Goal: Task Accomplishment & Management: Complete application form

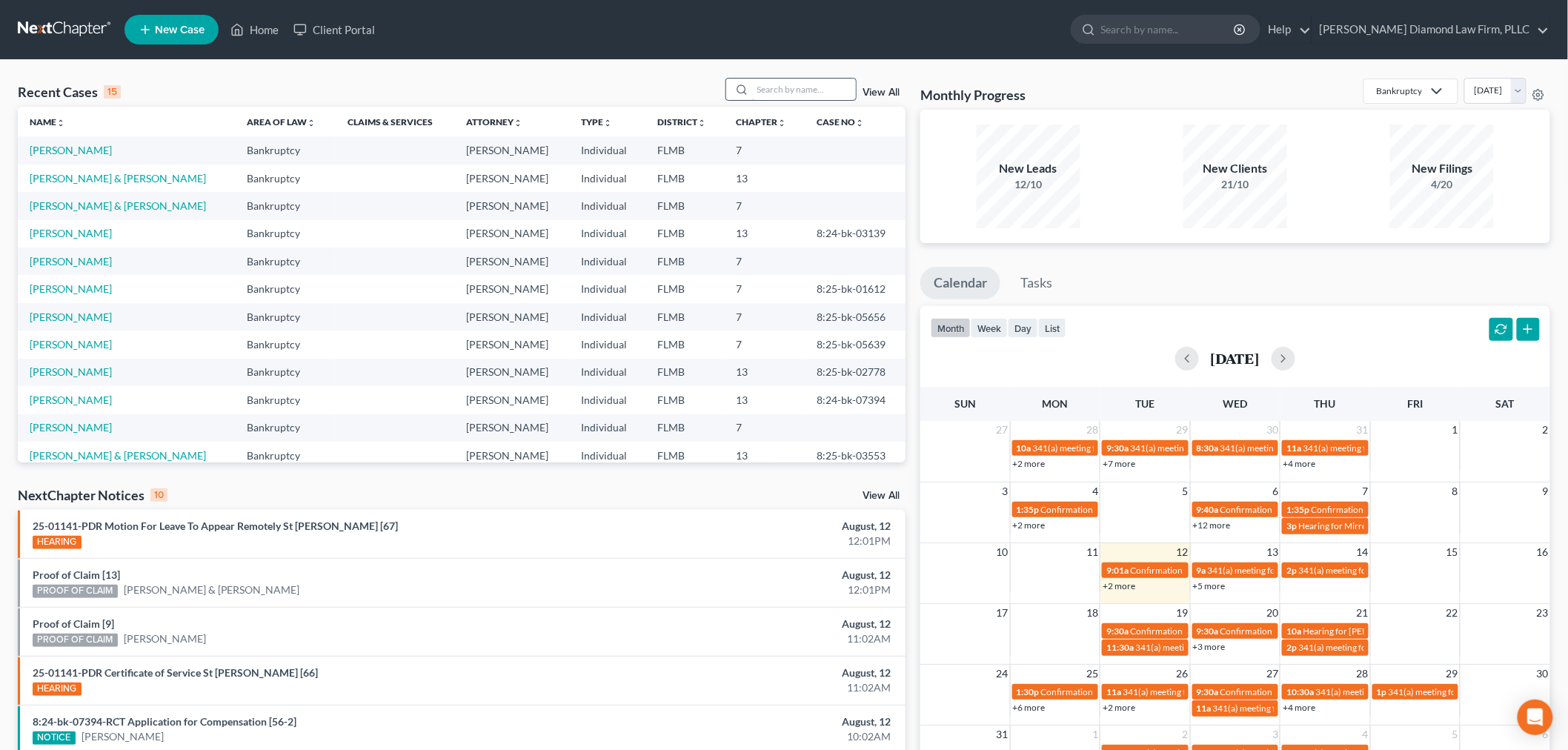
click at [769, 85] on input "search" at bounding box center [803, 89] width 104 height 22
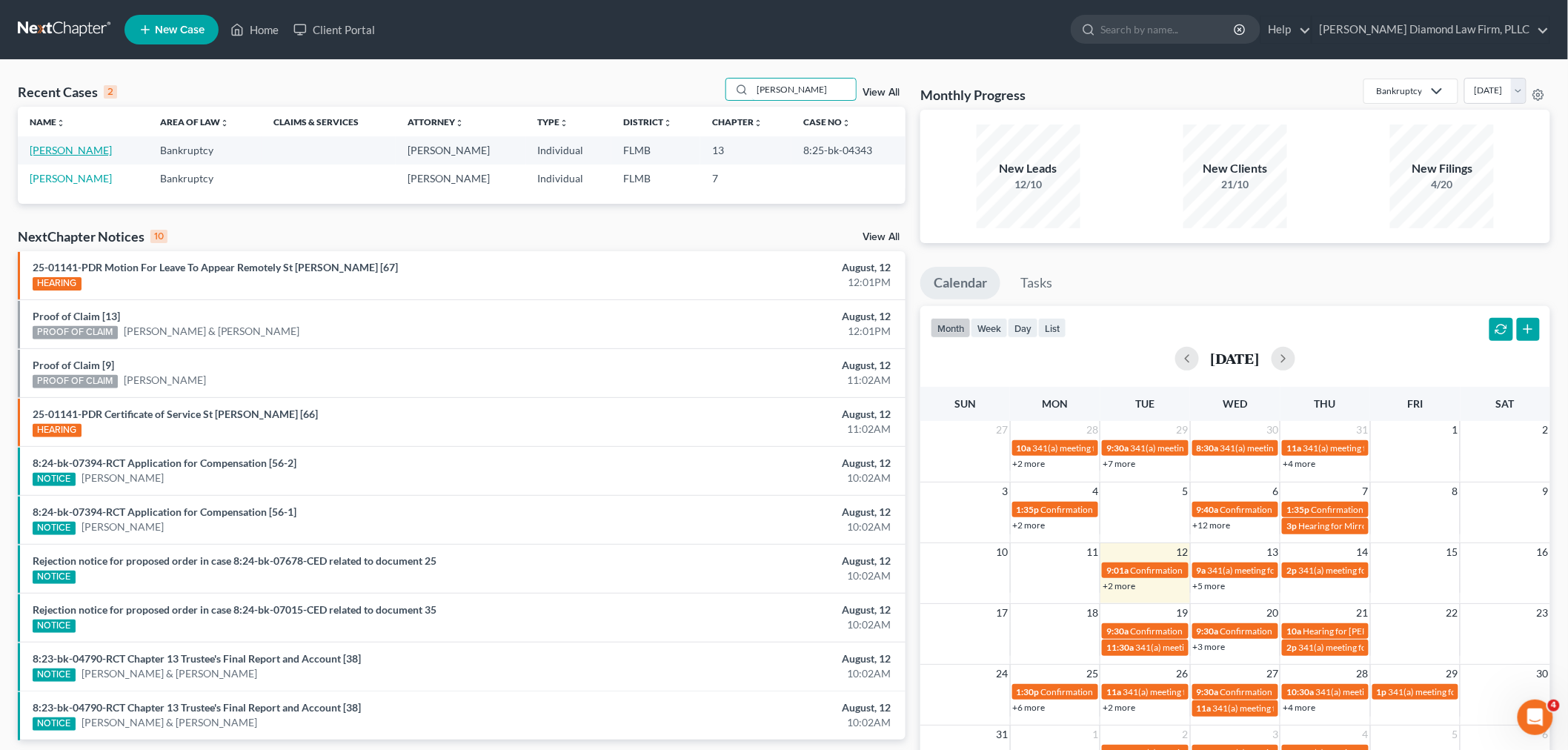
type input "[PERSON_NAME]"
click at [43, 144] on link "[PERSON_NAME]" at bounding box center [71, 150] width 82 height 13
select select "4"
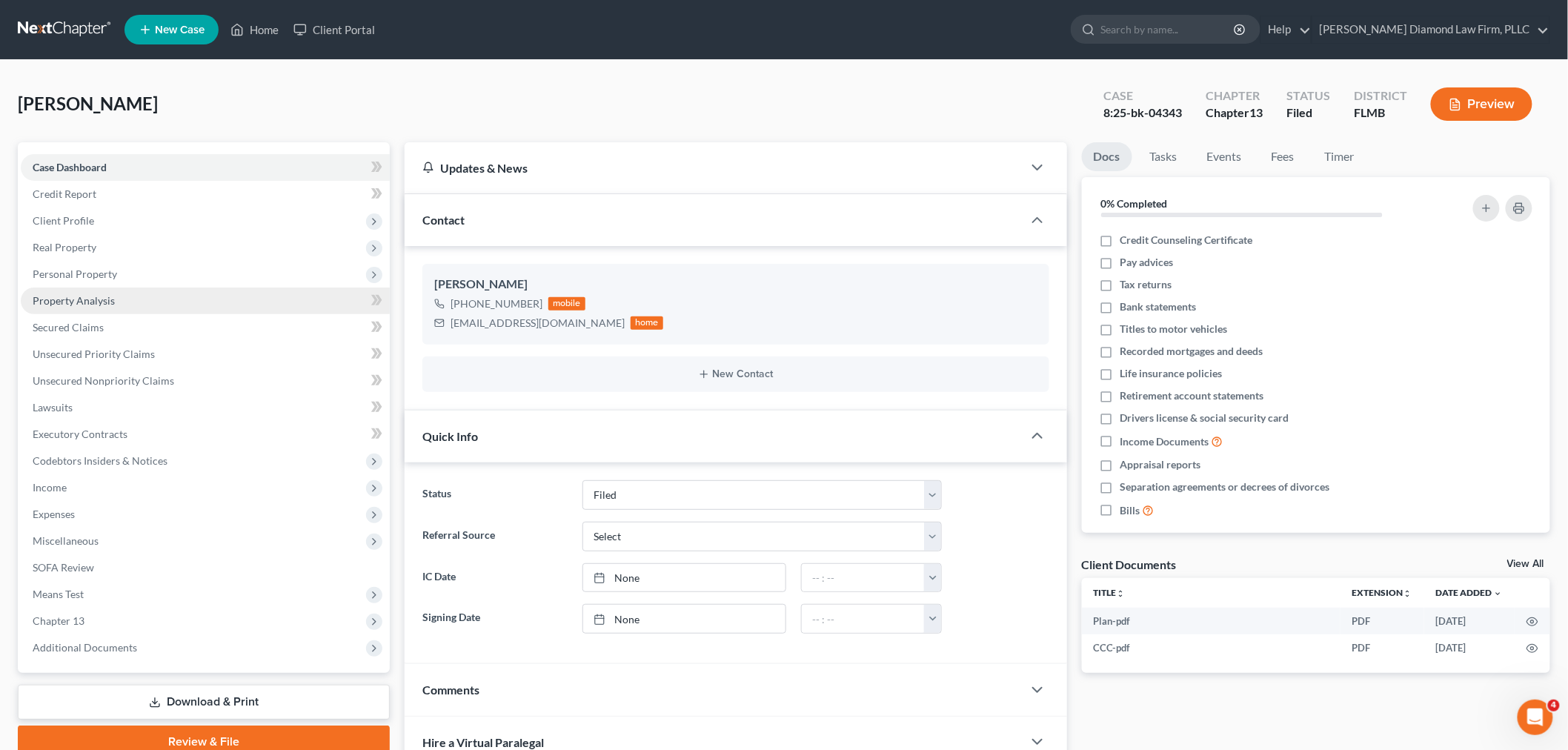
click at [70, 302] on span "Property Analysis" at bounding box center [74, 300] width 82 height 13
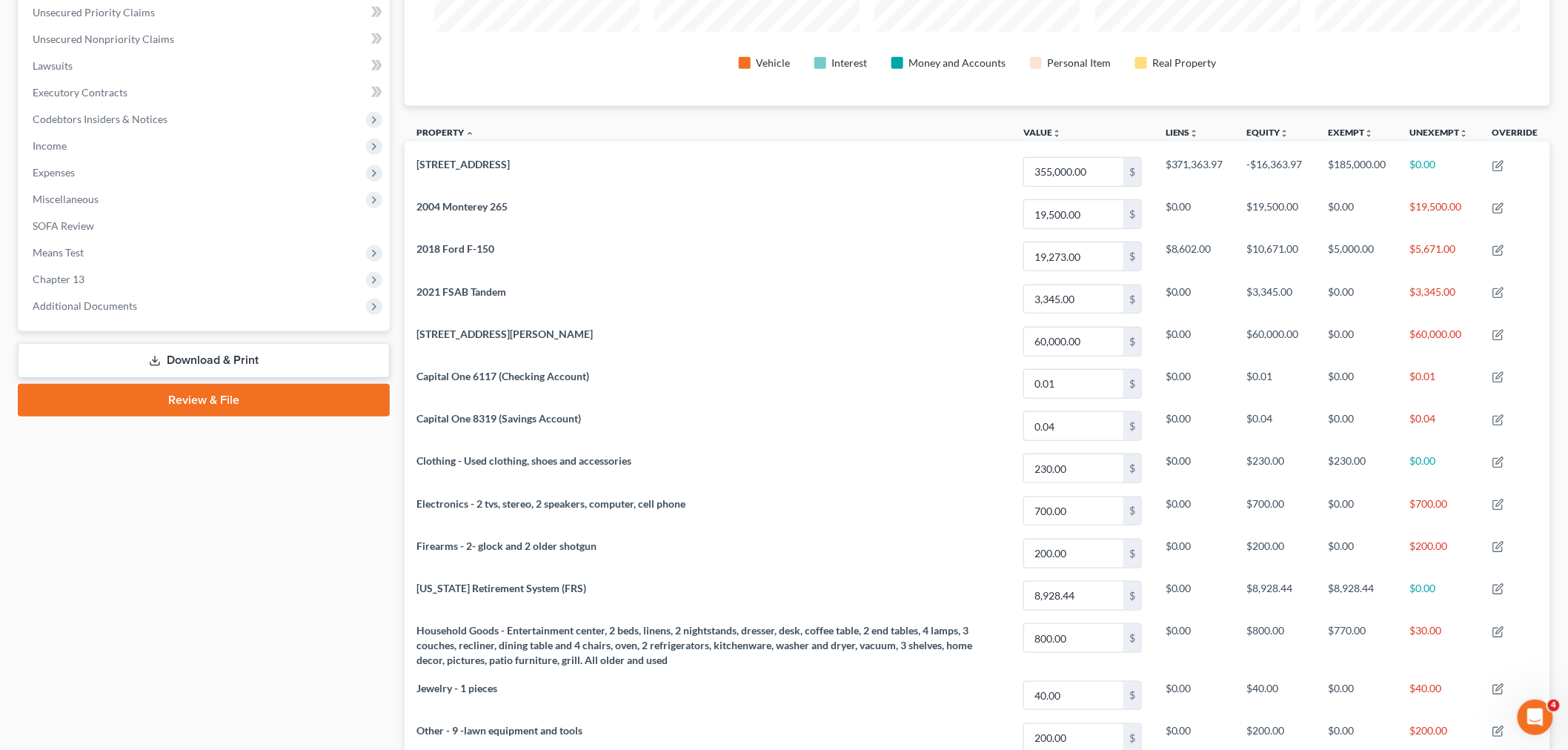
scroll to position [329, 0]
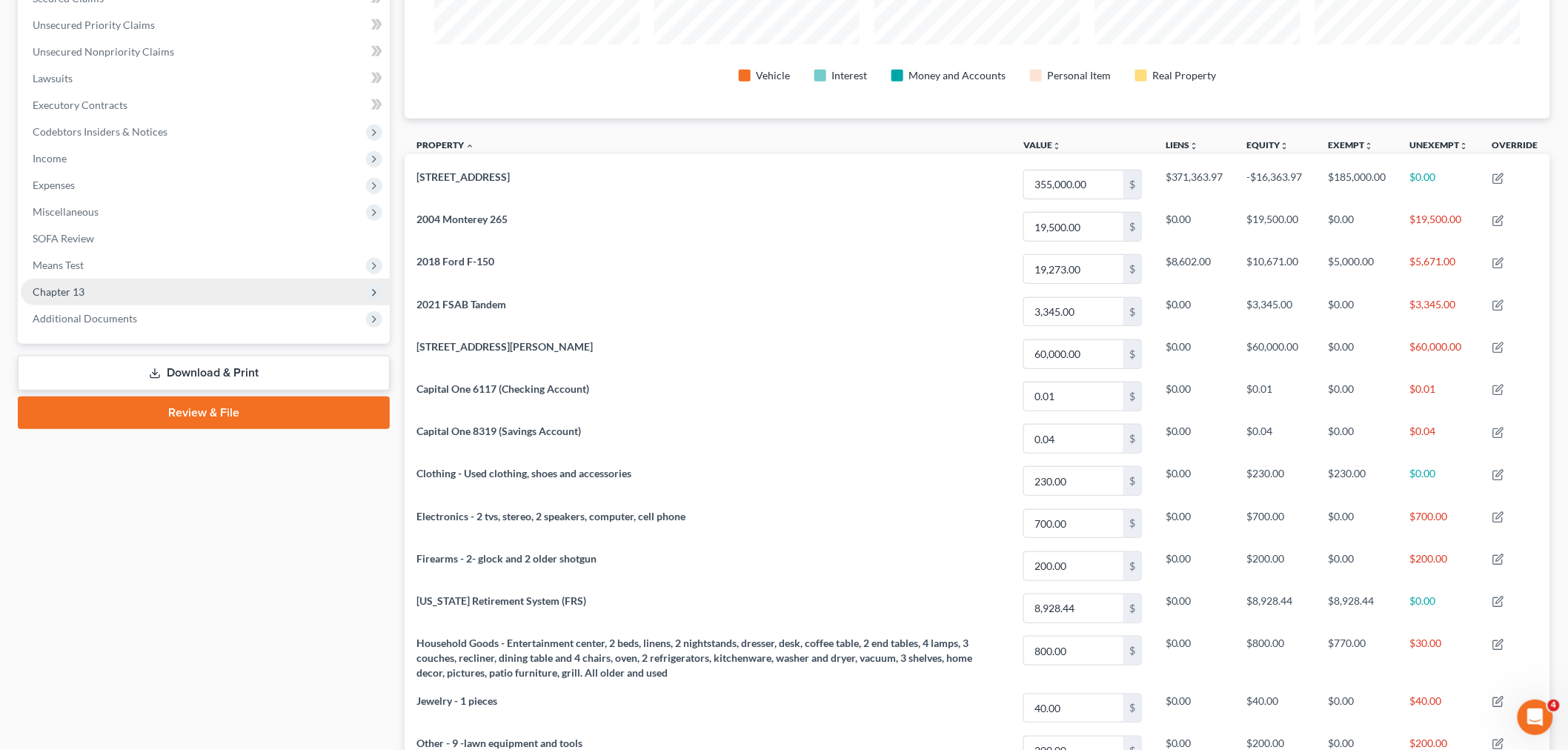
click at [89, 290] on span "Chapter 13" at bounding box center [205, 291] width 369 height 27
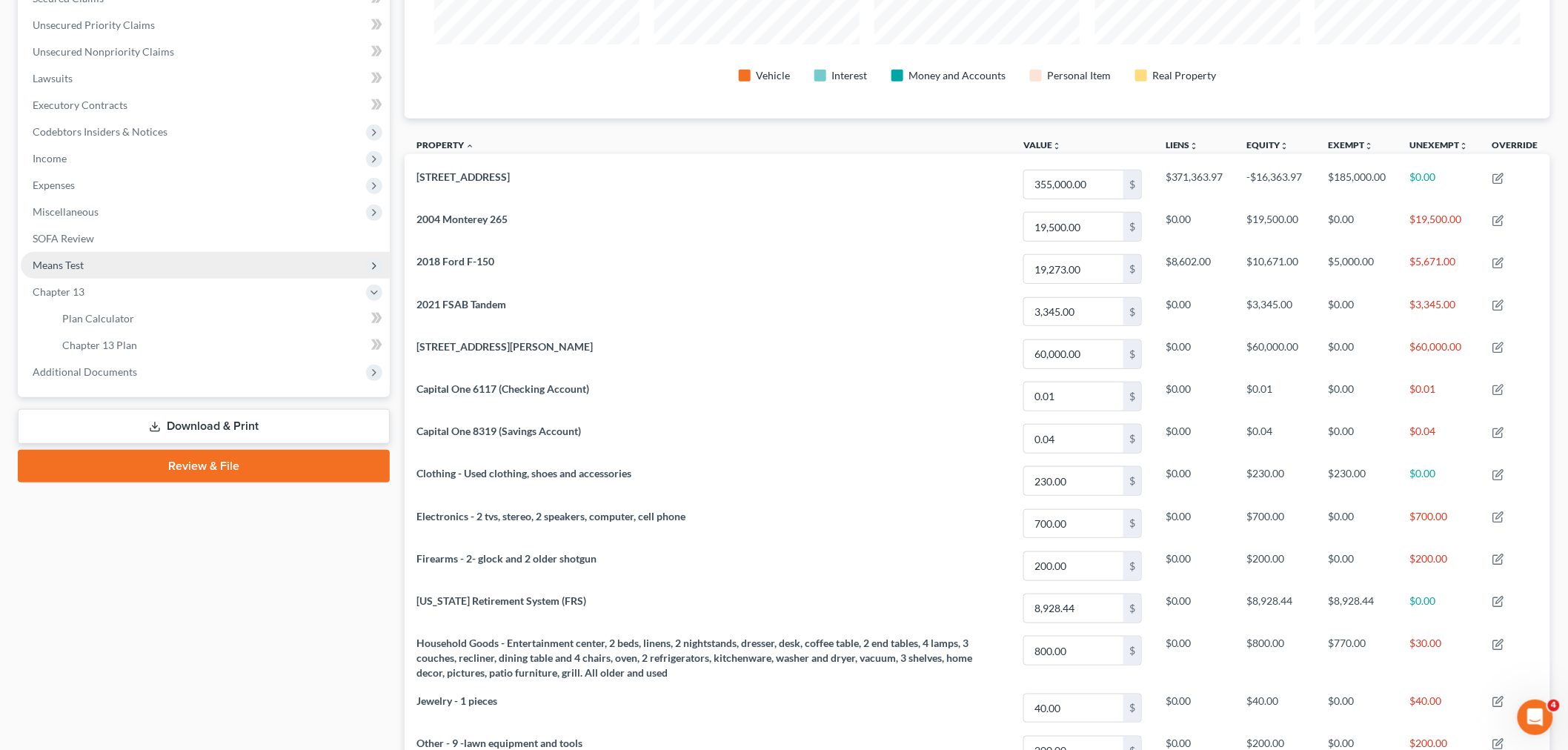
click at [64, 262] on span "Means Test" at bounding box center [59, 265] width 52 height 13
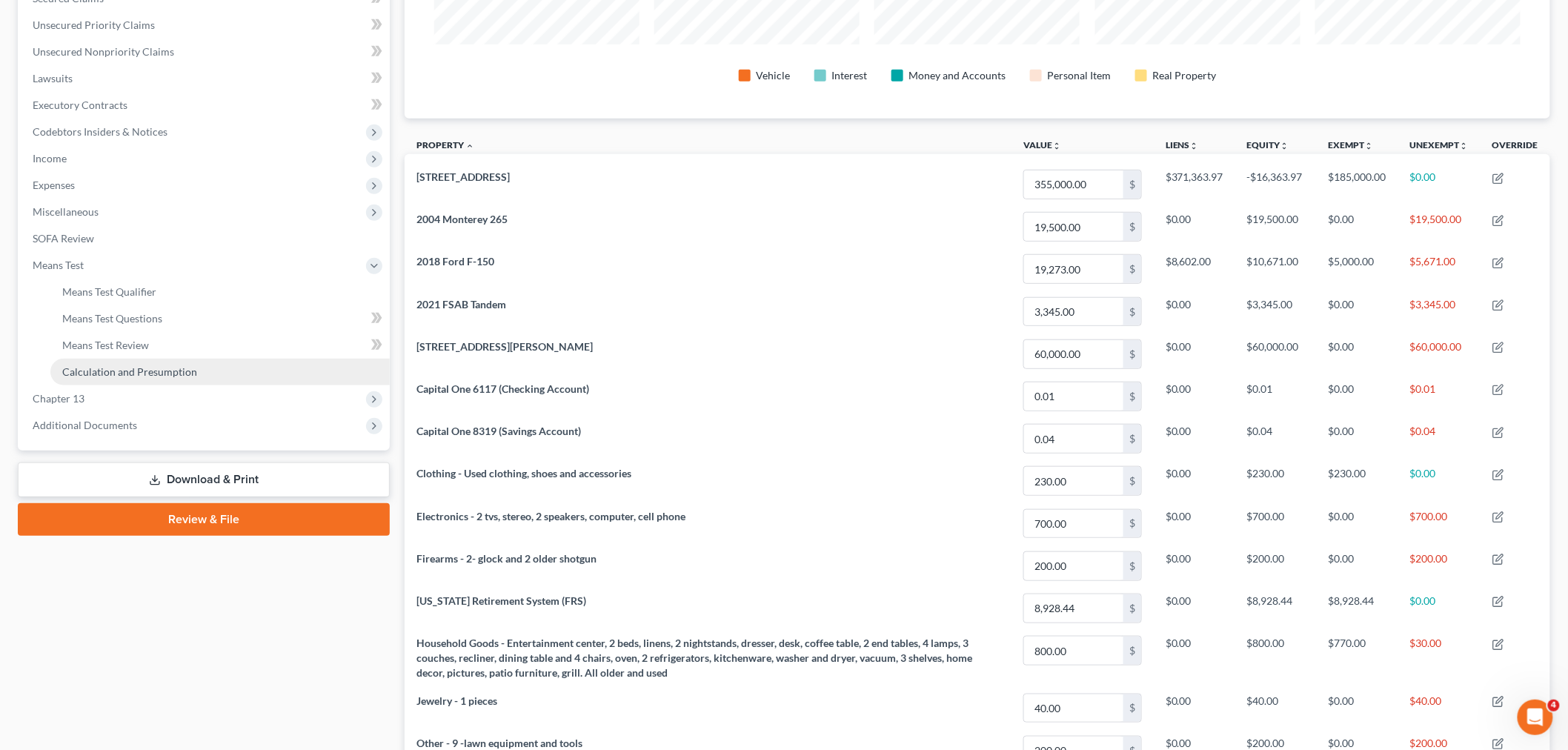
click at [97, 366] on span "Calculation and Presumption" at bounding box center [130, 372] width 135 height 13
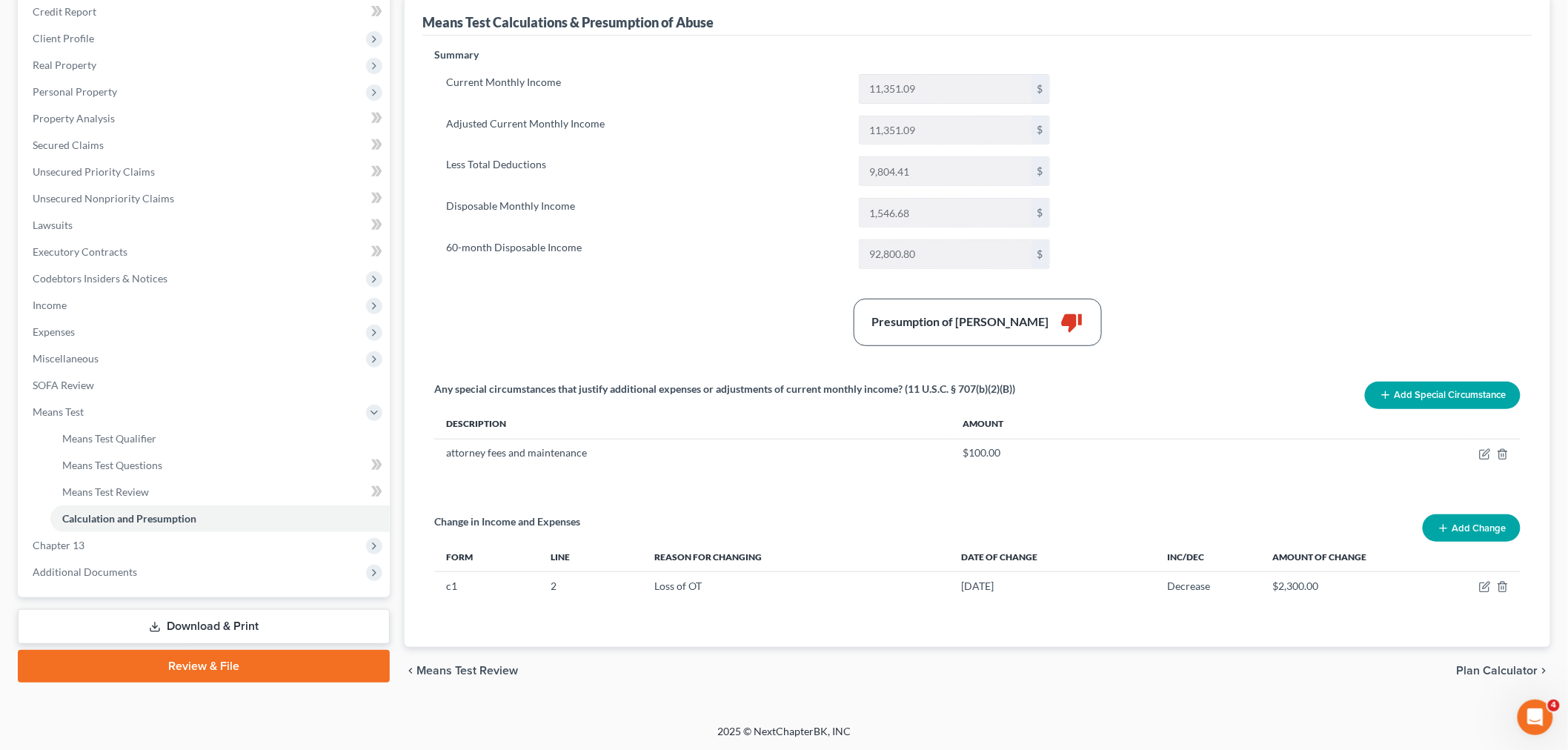
scroll to position [183, 0]
click at [134, 116] on link "Property Analysis" at bounding box center [205, 117] width 369 height 27
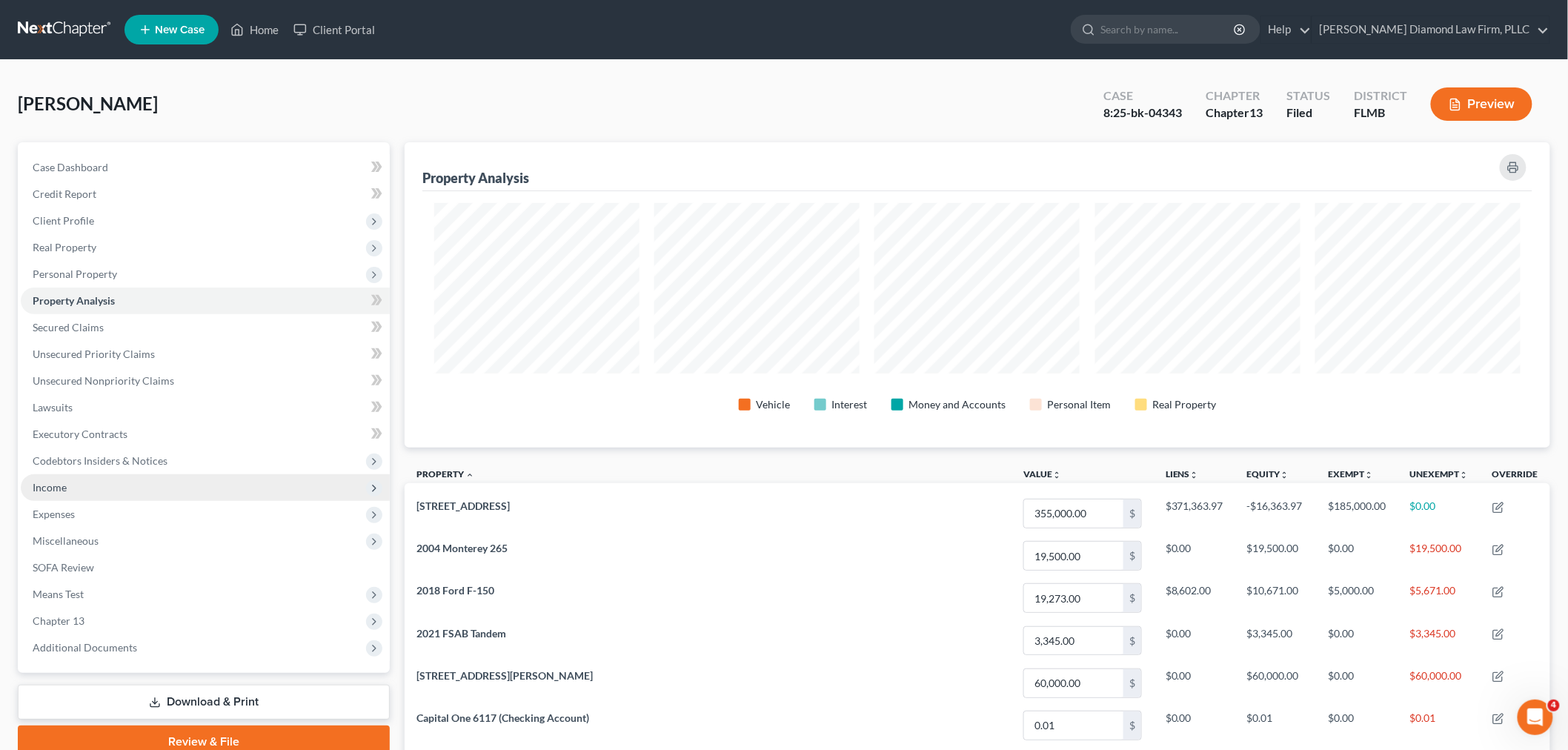
click at [65, 478] on span "Income" at bounding box center [205, 487] width 369 height 27
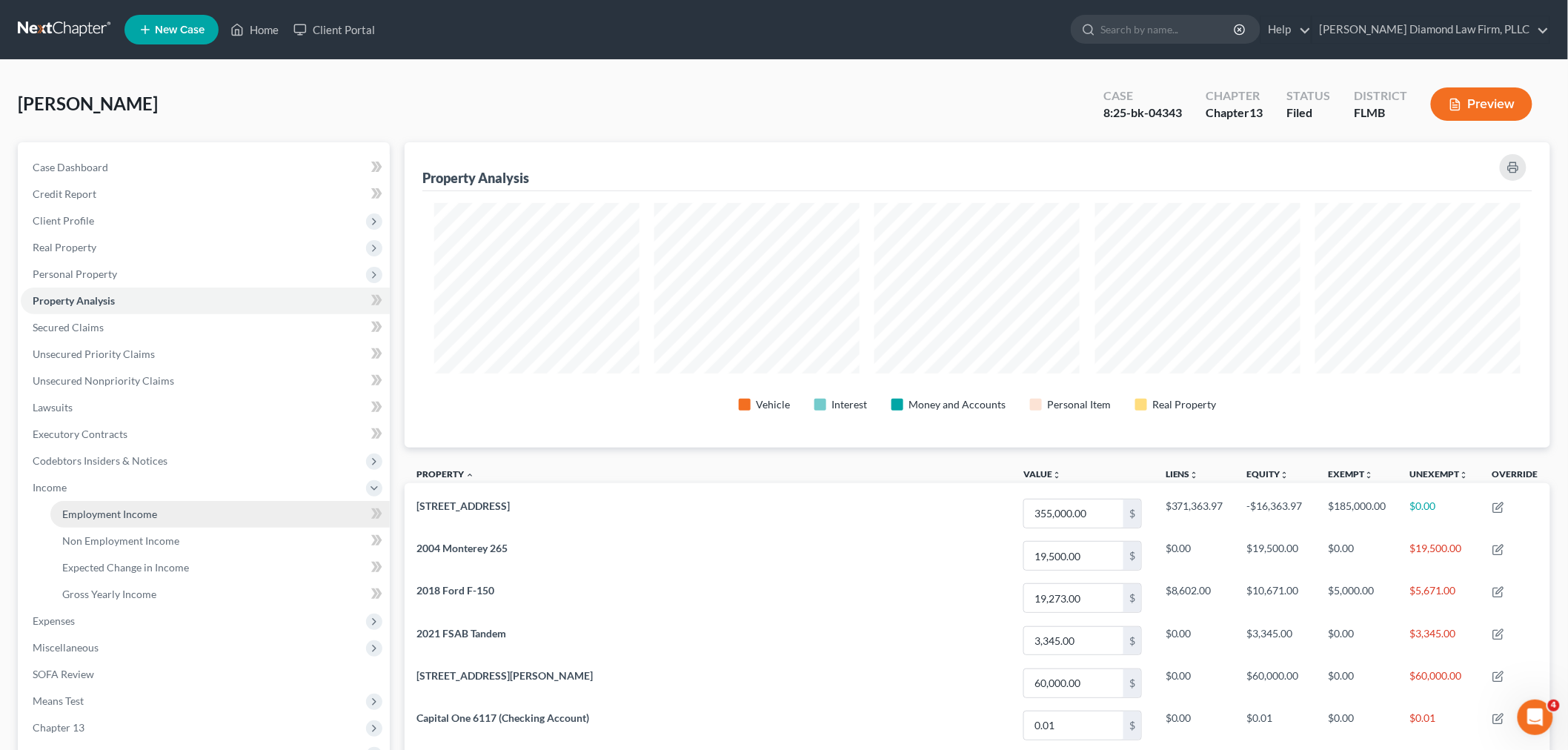
click at [193, 512] on link "Employment Income" at bounding box center [221, 513] width 340 height 27
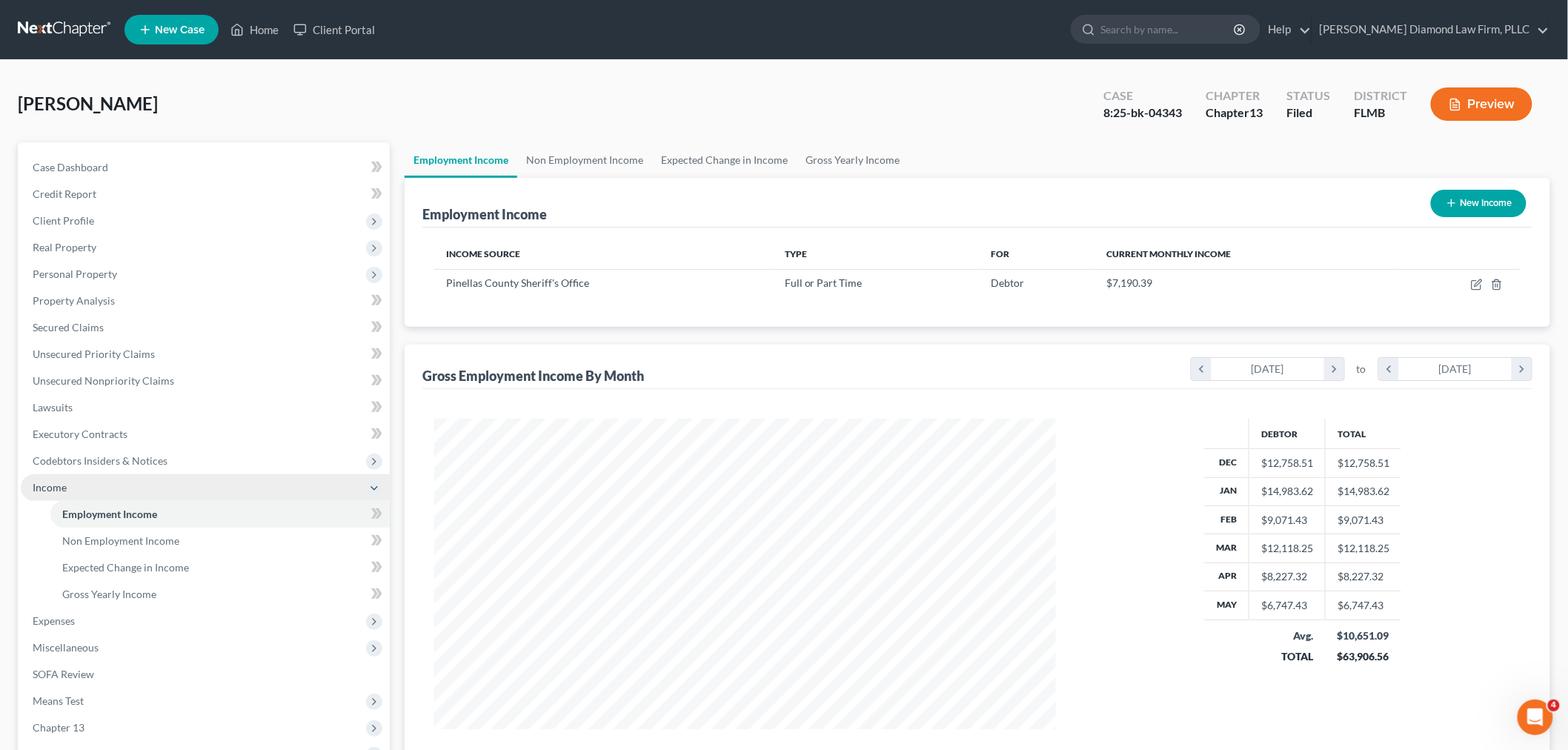
scroll to position [310, 650]
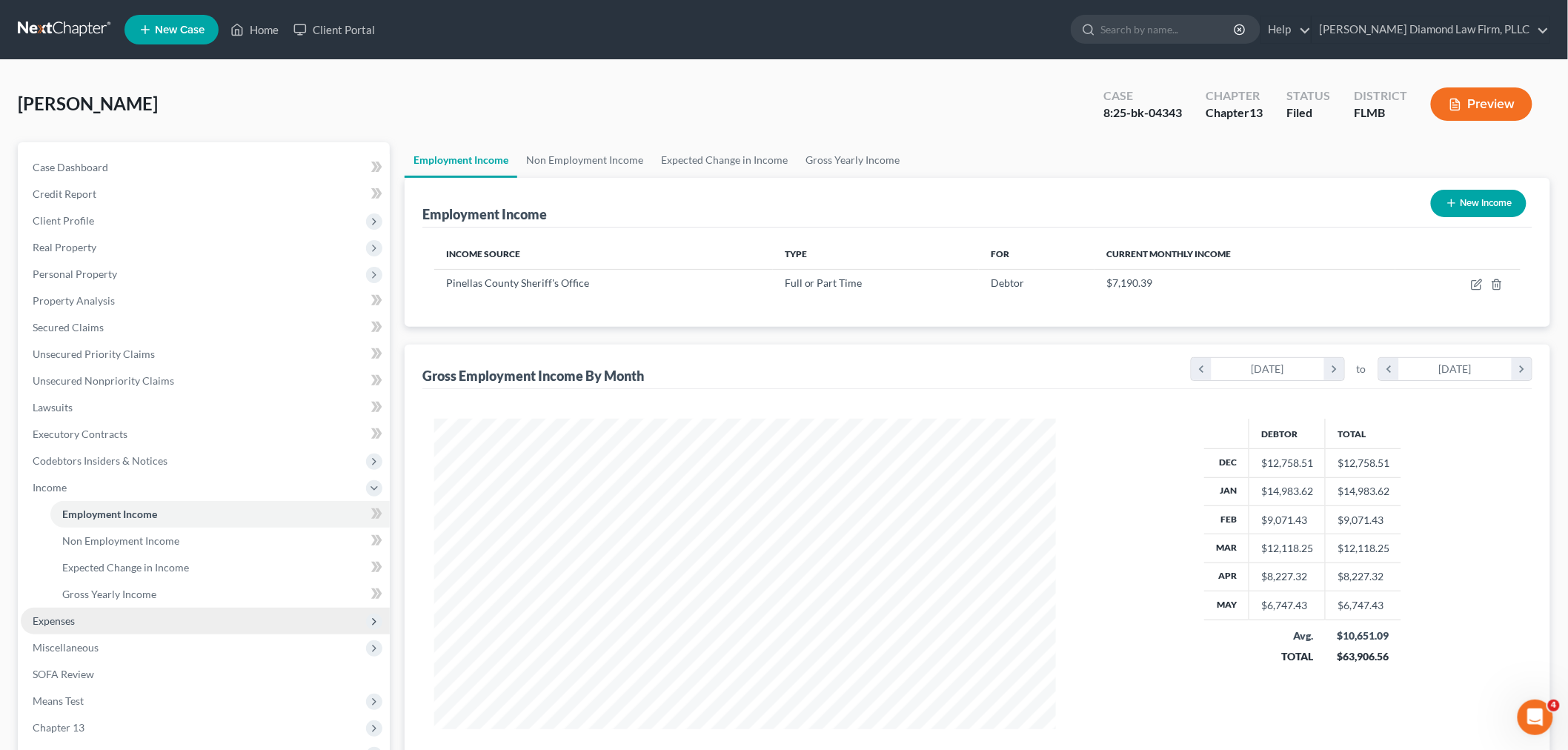
click at [71, 624] on span "Expenses" at bounding box center [54, 620] width 42 height 13
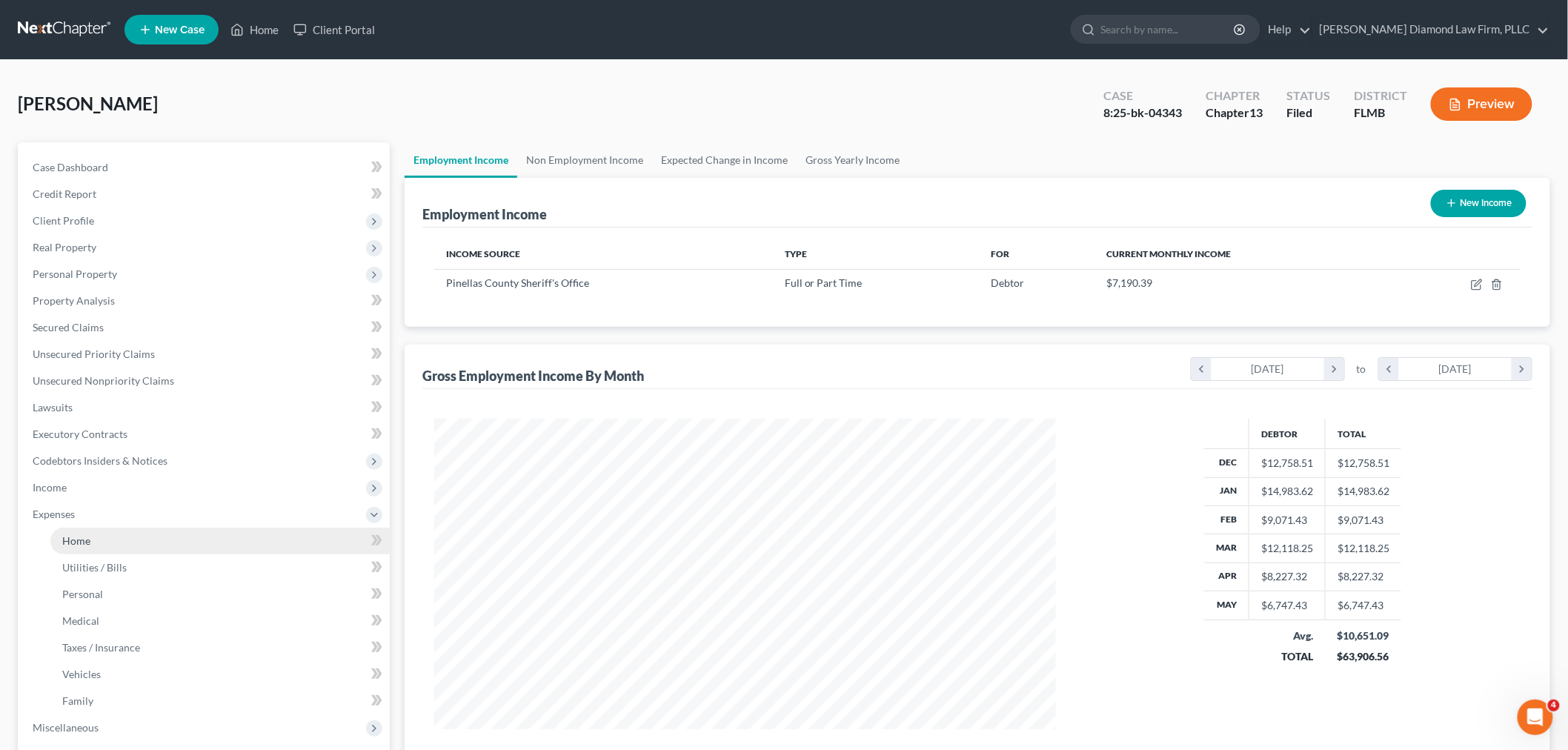
click at [98, 548] on link "Home" at bounding box center [221, 540] width 340 height 27
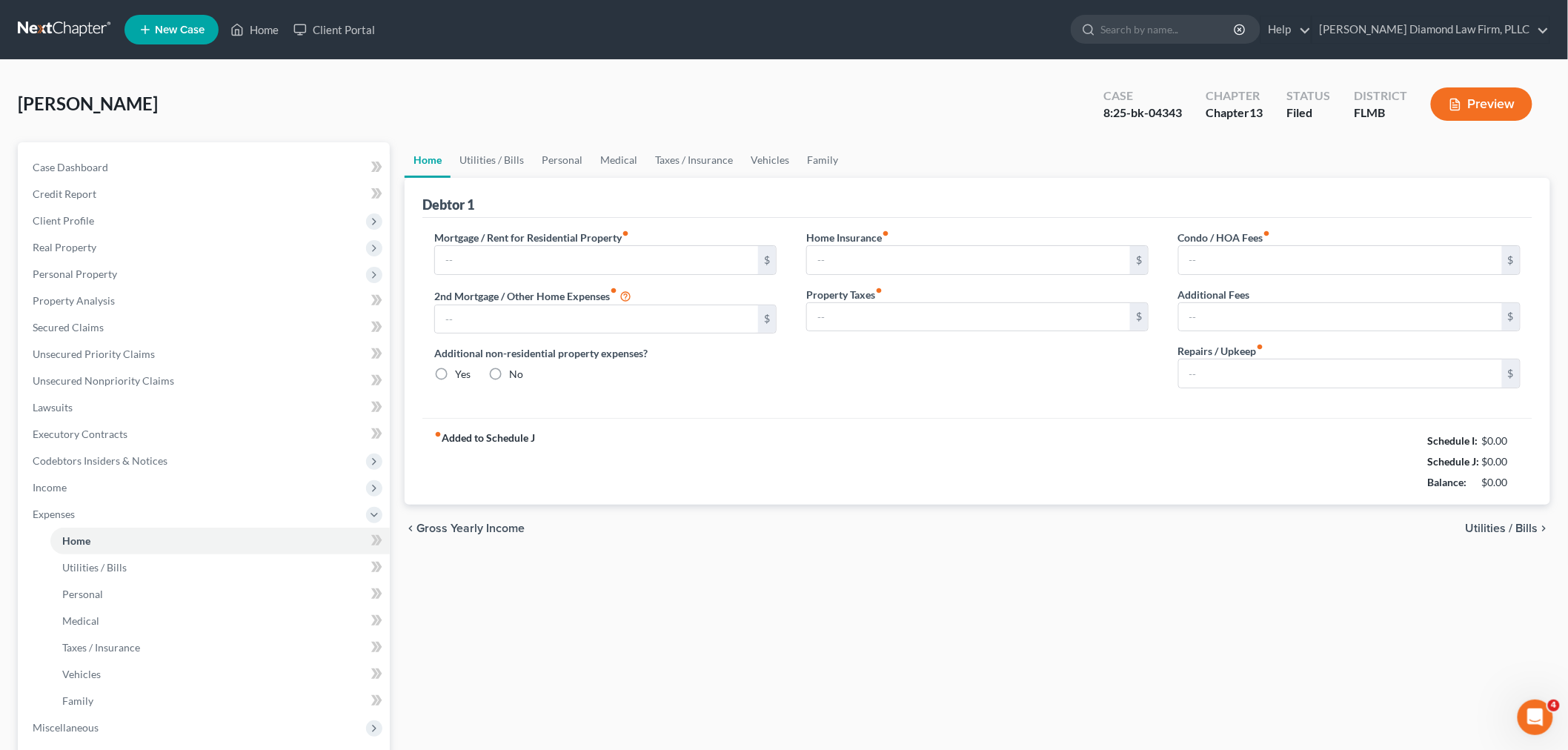
type input "3,180.17"
type input "0.00"
radio input "true"
type input "0.00"
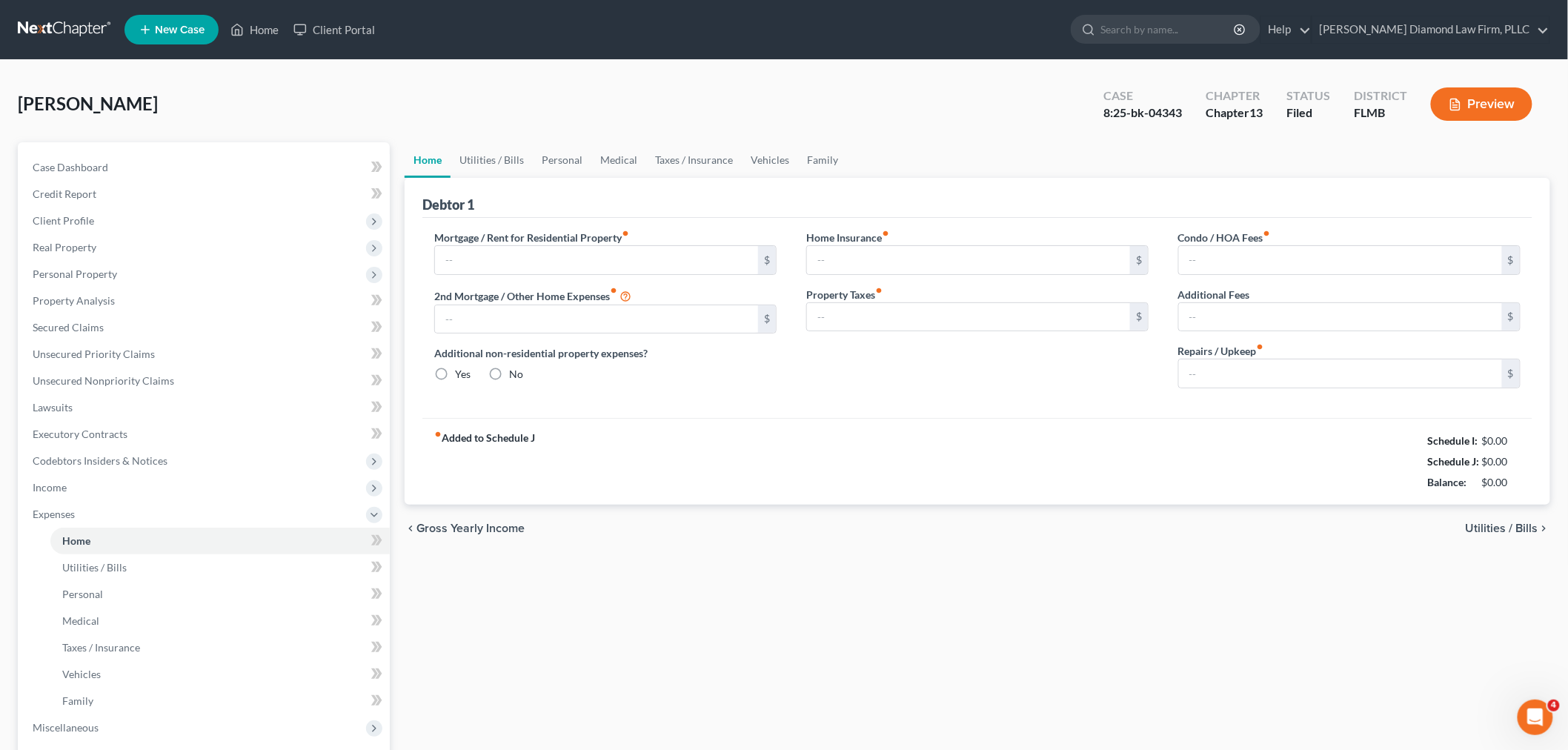
type input "25.00"
type input "0.00"
type input "200.00"
click at [106, 306] on link "Property Analysis" at bounding box center [205, 300] width 369 height 27
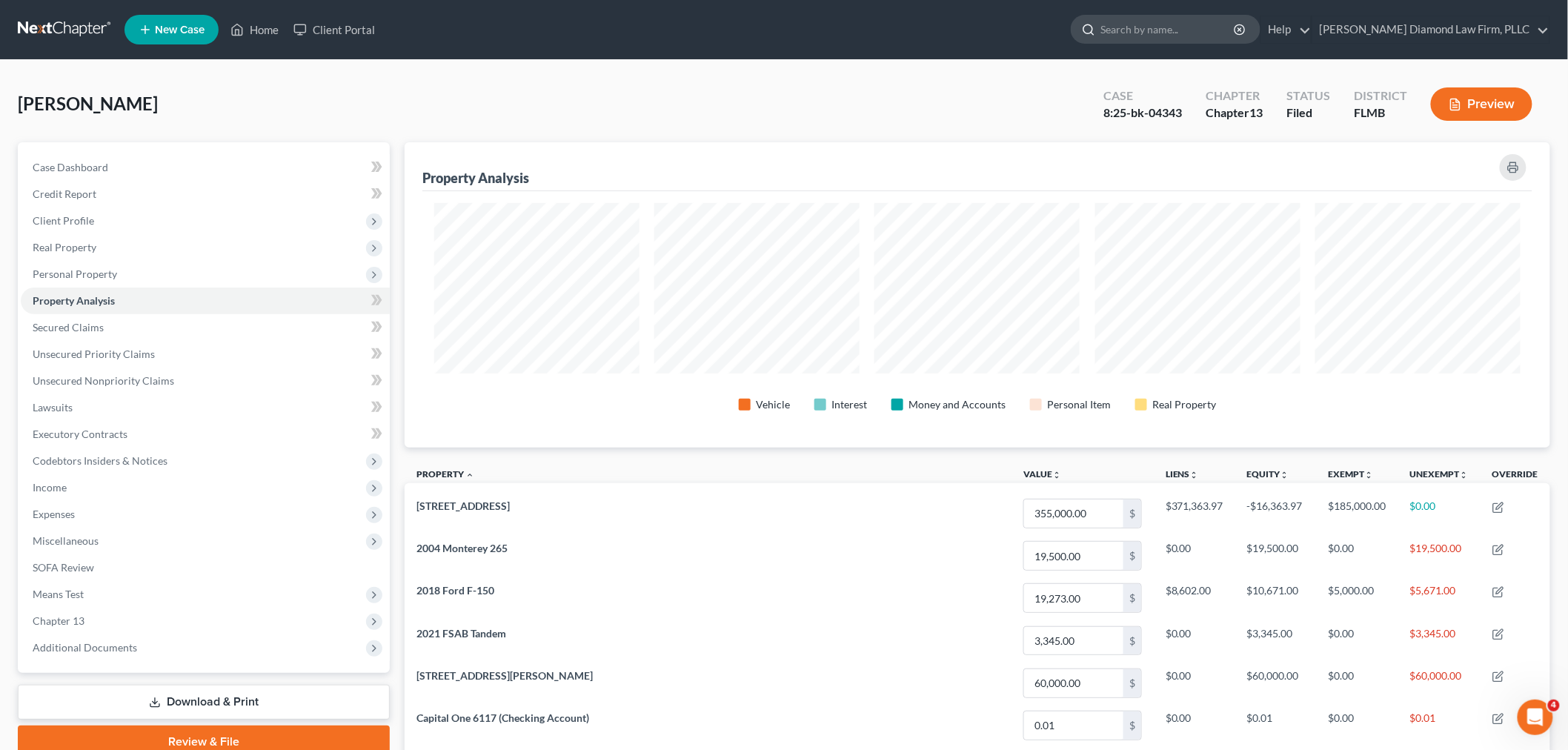
click at [1227, 27] on input "search" at bounding box center [1168, 29] width 135 height 27
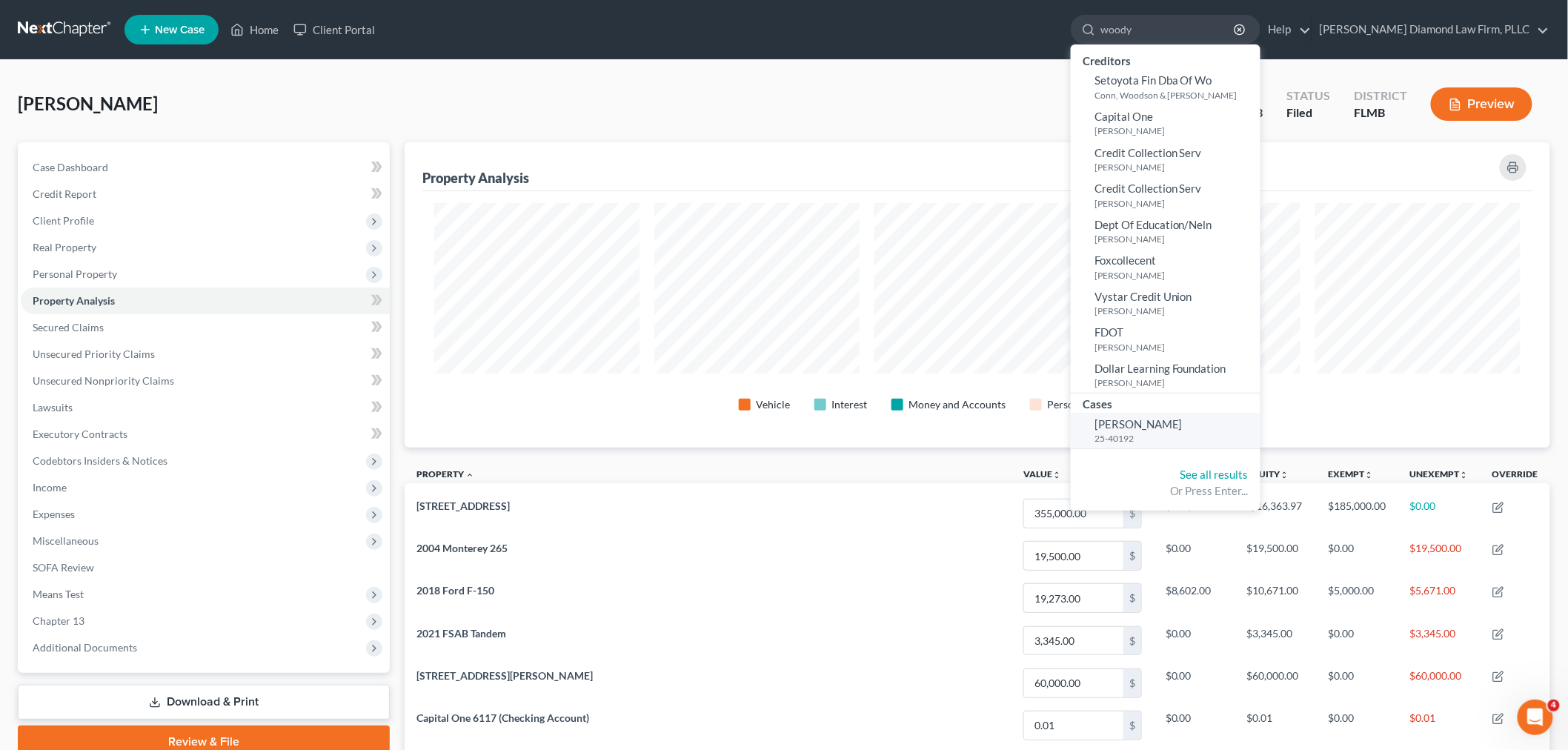
type input "woody"
click at [1182, 424] on span "[PERSON_NAME]" at bounding box center [1139, 423] width 89 height 14
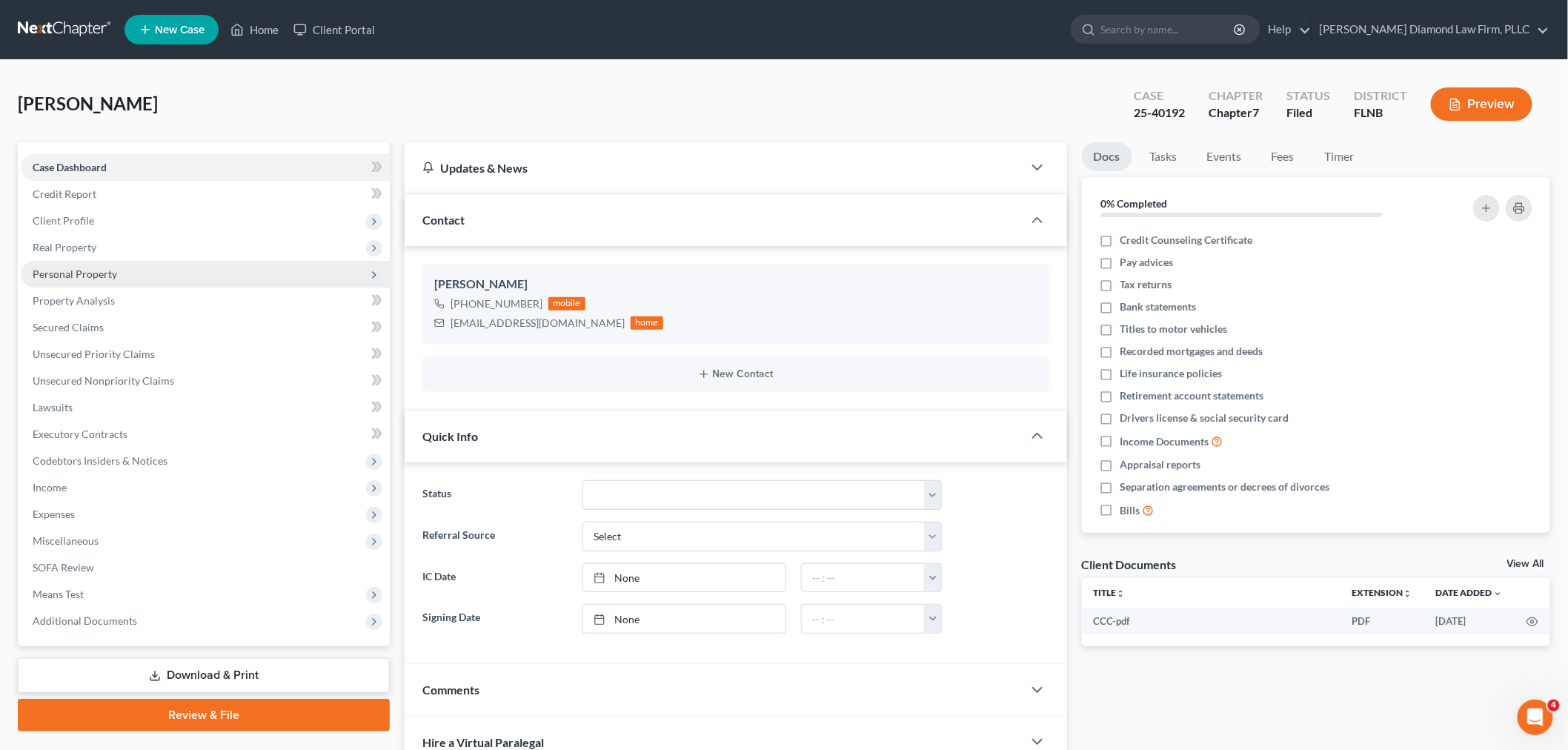
scroll to position [240, 0]
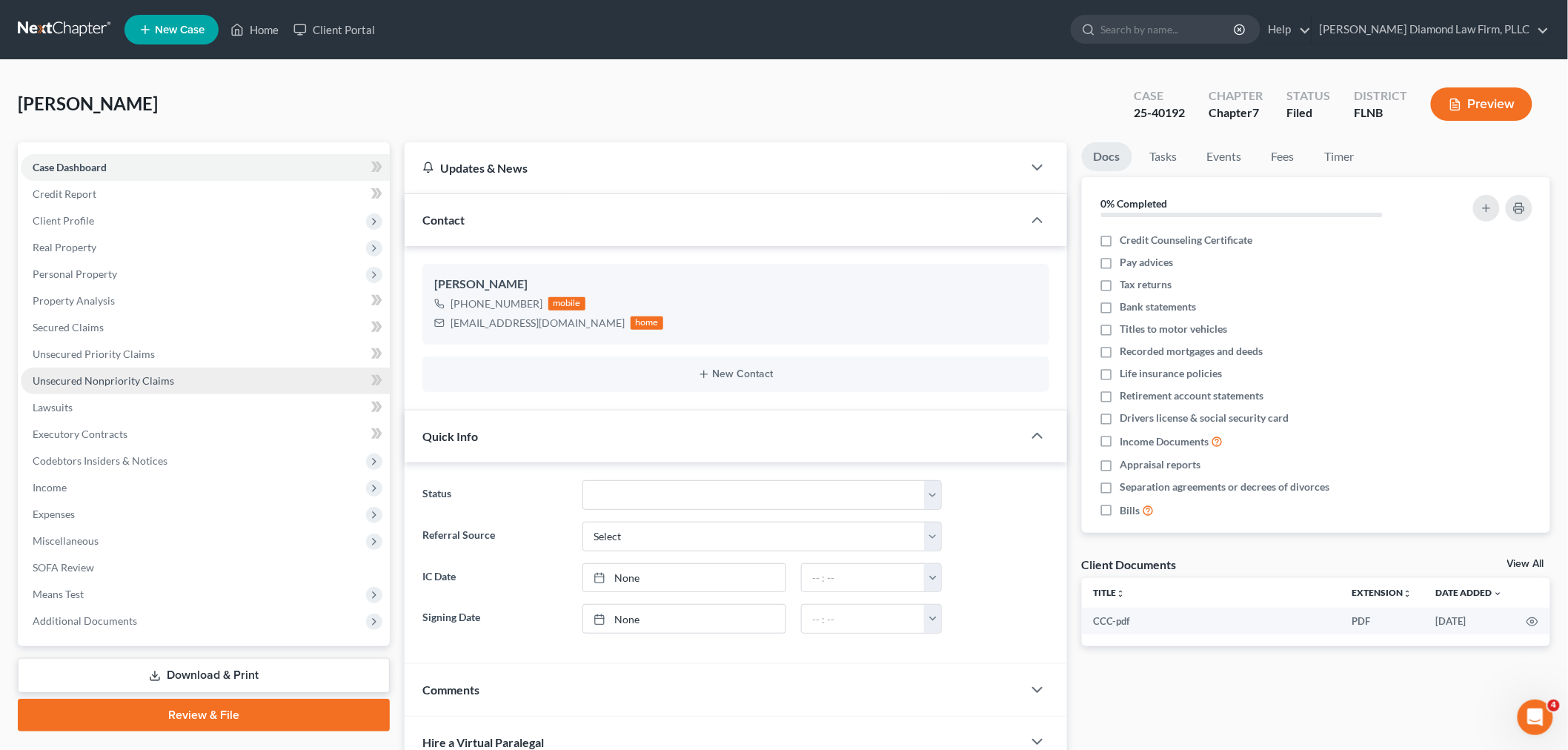
click at [115, 385] on span "Unsecured Nonpriority Claims" at bounding box center [104, 381] width 142 height 13
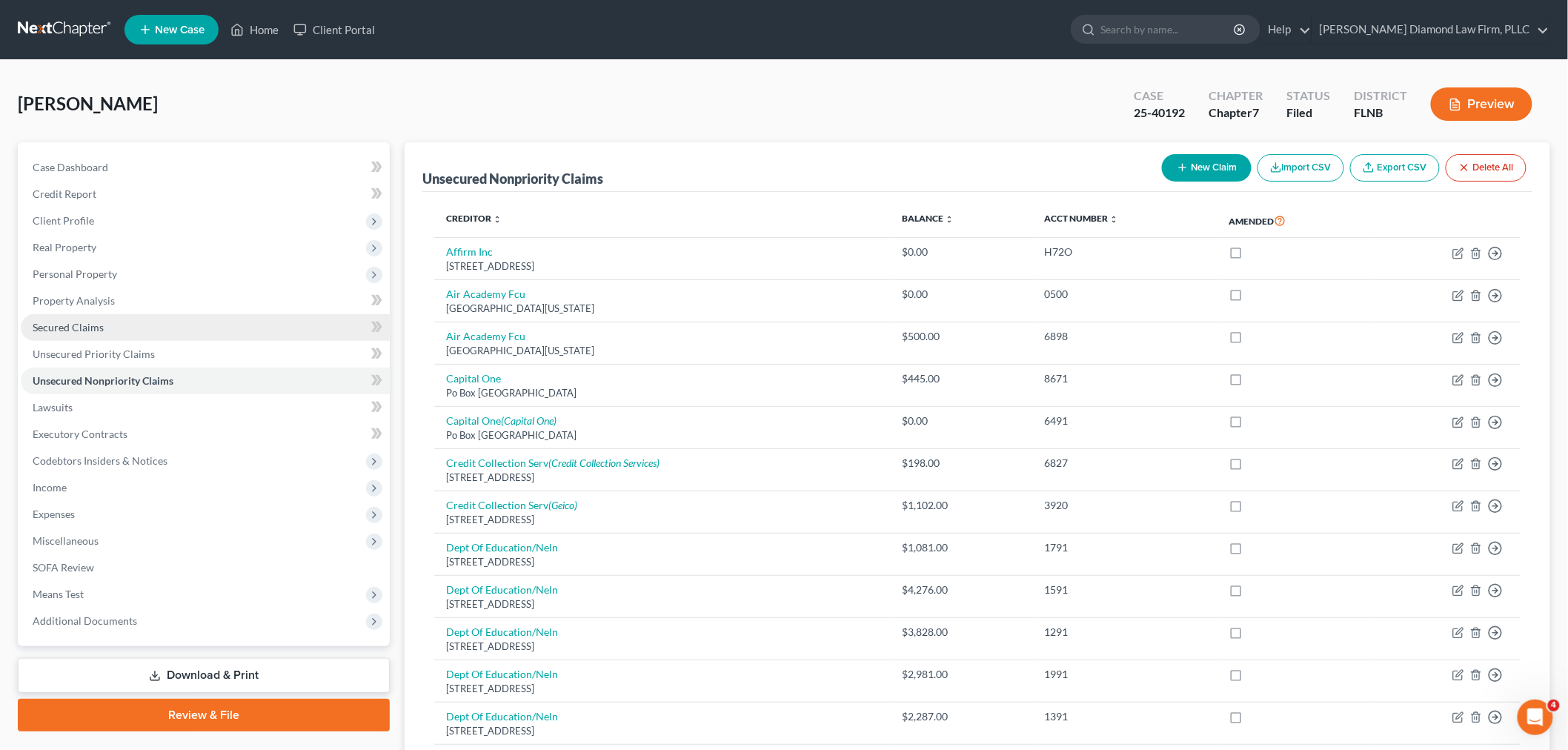
click at [83, 323] on span "Secured Claims" at bounding box center [68, 328] width 71 height 13
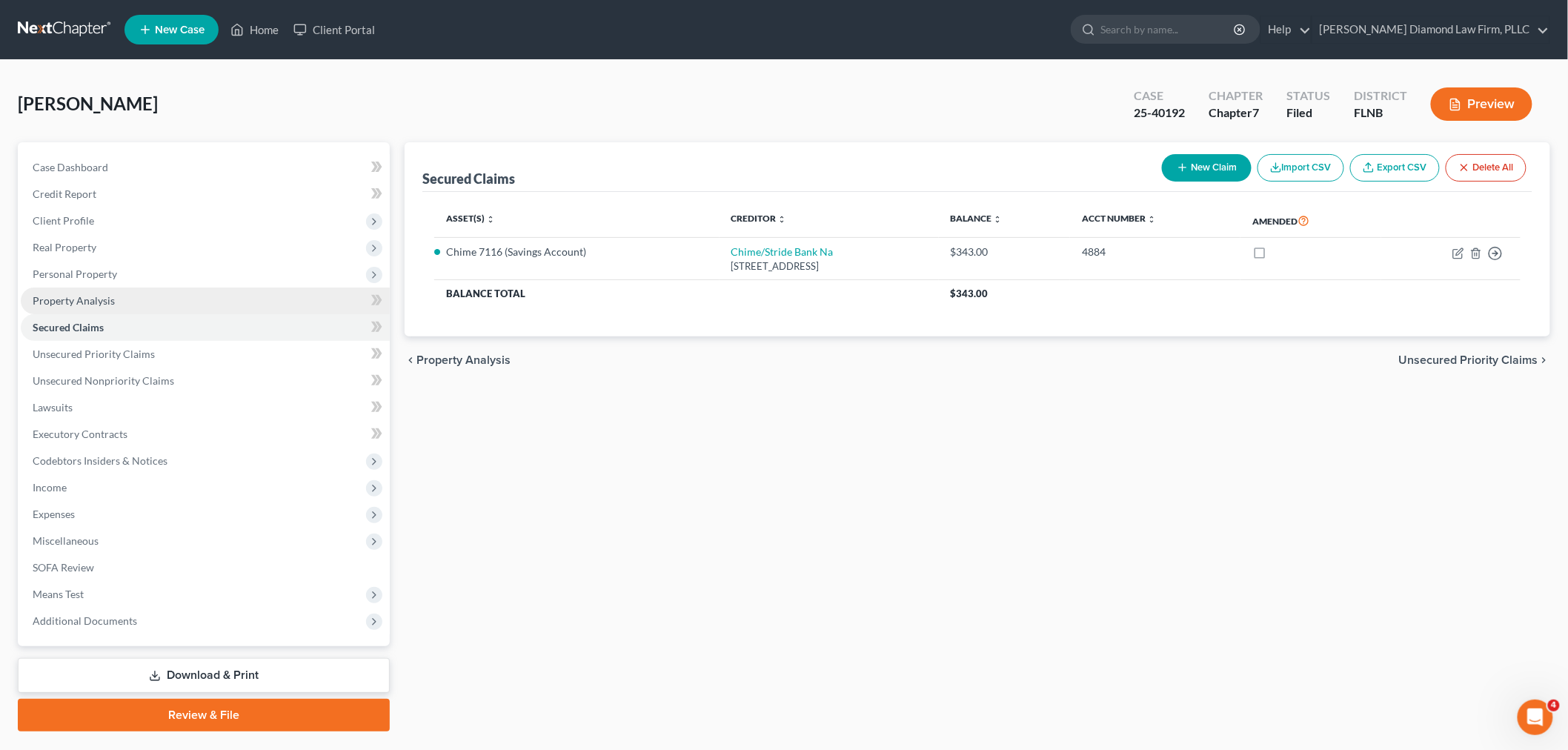
click at [82, 298] on span "Property Analysis" at bounding box center [74, 300] width 82 height 13
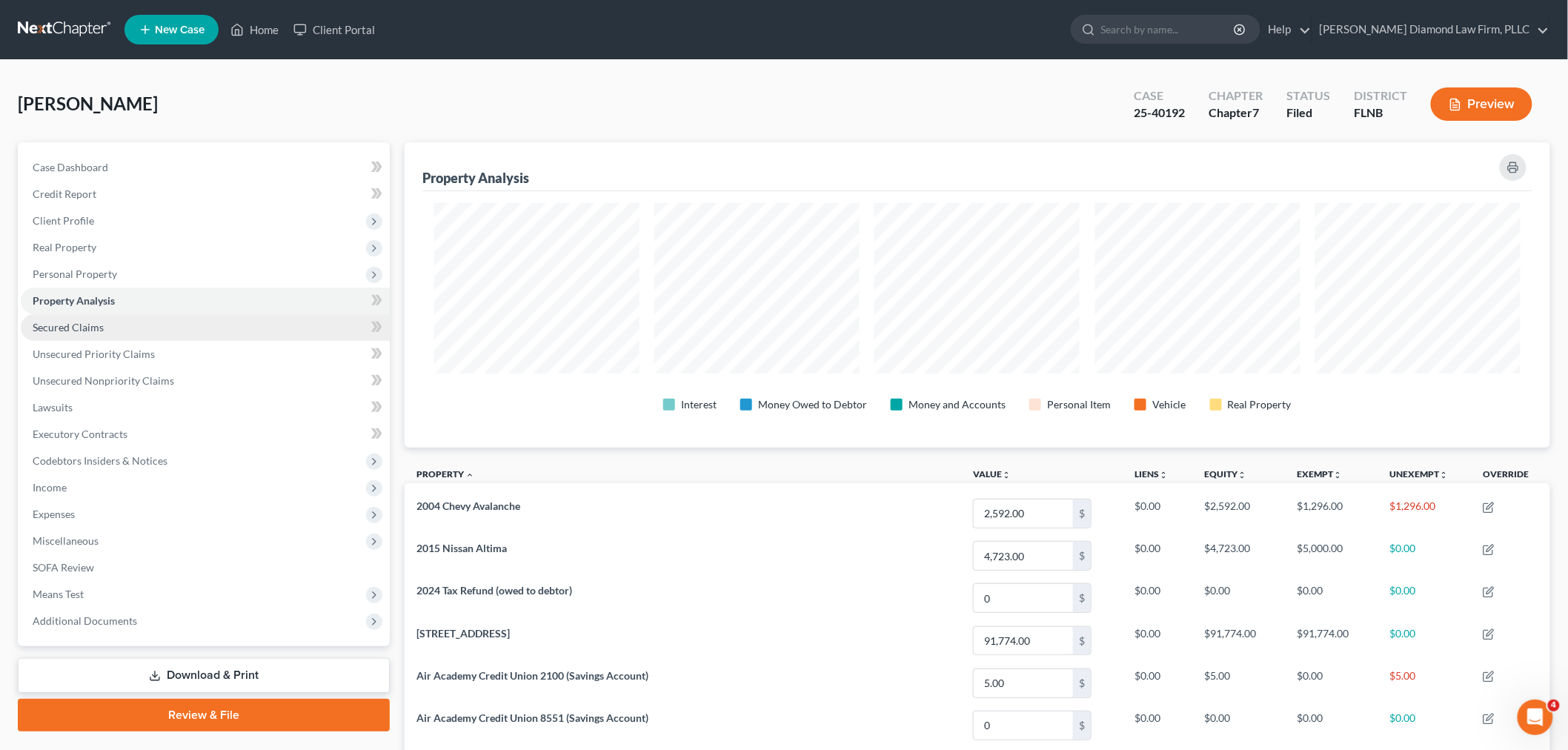
drag, startPoint x: 81, startPoint y: 327, endPoint x: 135, endPoint y: 317, distance: 54.9
click at [81, 326] on span "Secured Claims" at bounding box center [68, 328] width 71 height 13
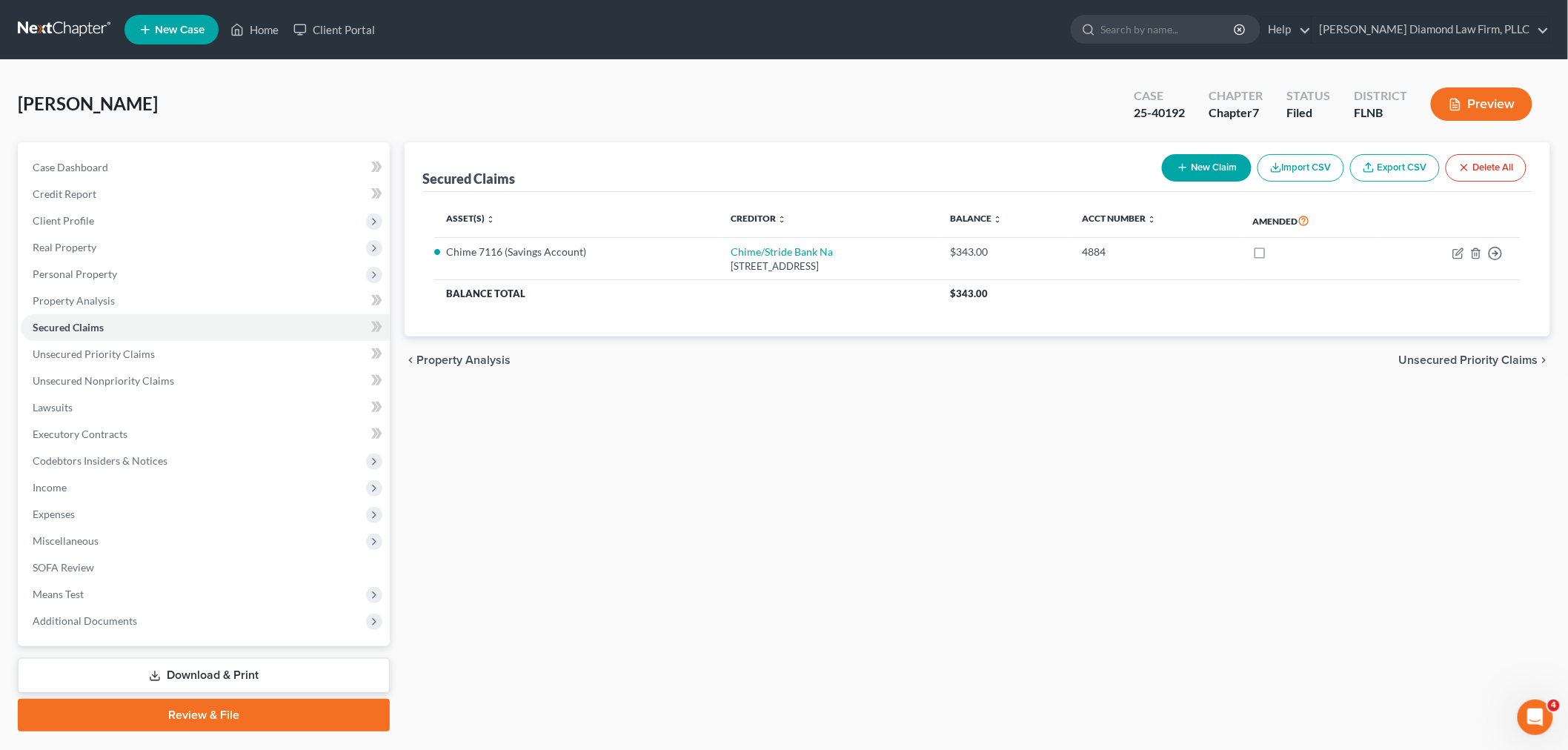
click at [74, 21] on link at bounding box center [65, 29] width 95 height 27
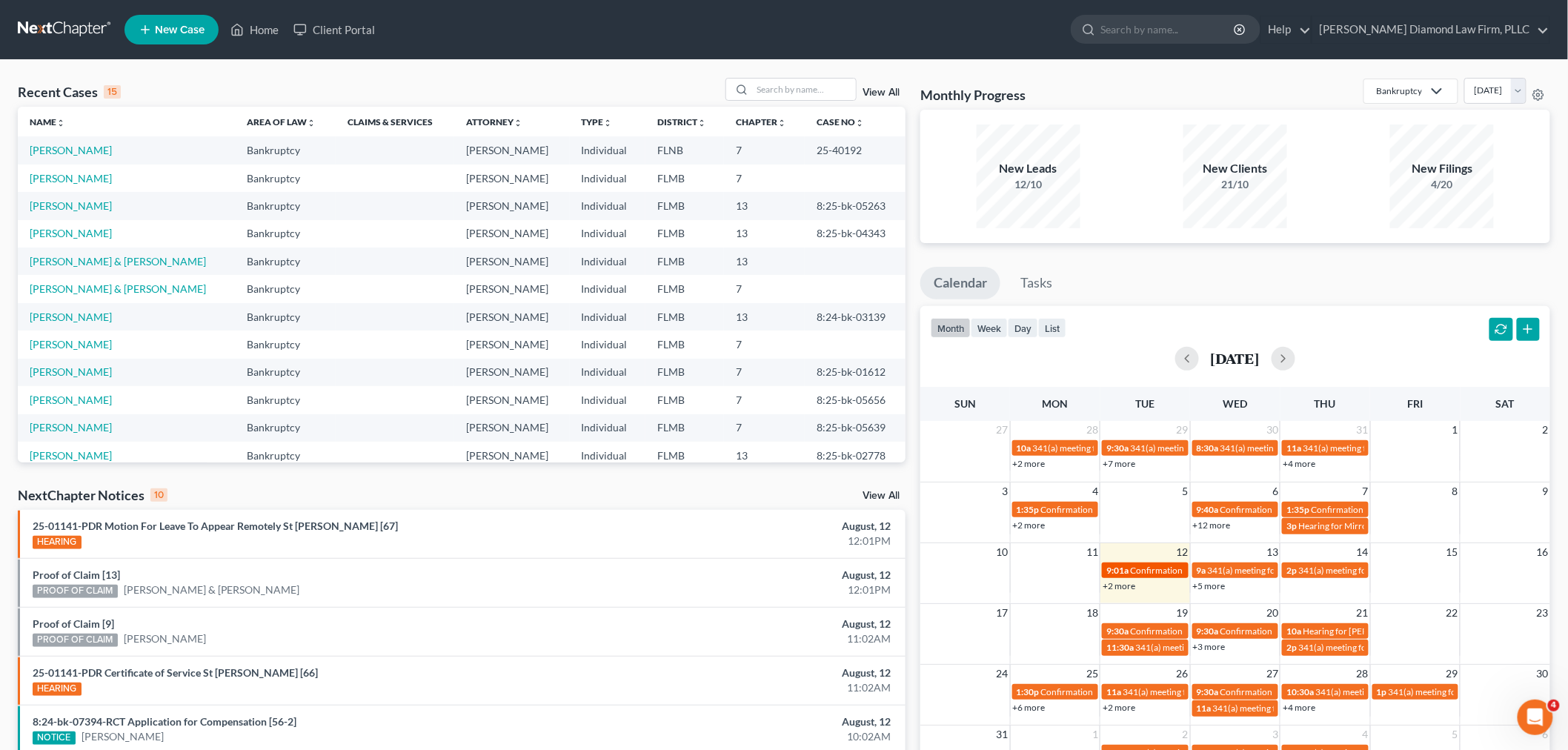
click at [1132, 566] on span "Confirmation hearing for [PERSON_NAME]" at bounding box center [1214, 570] width 168 height 11
select select "Days"
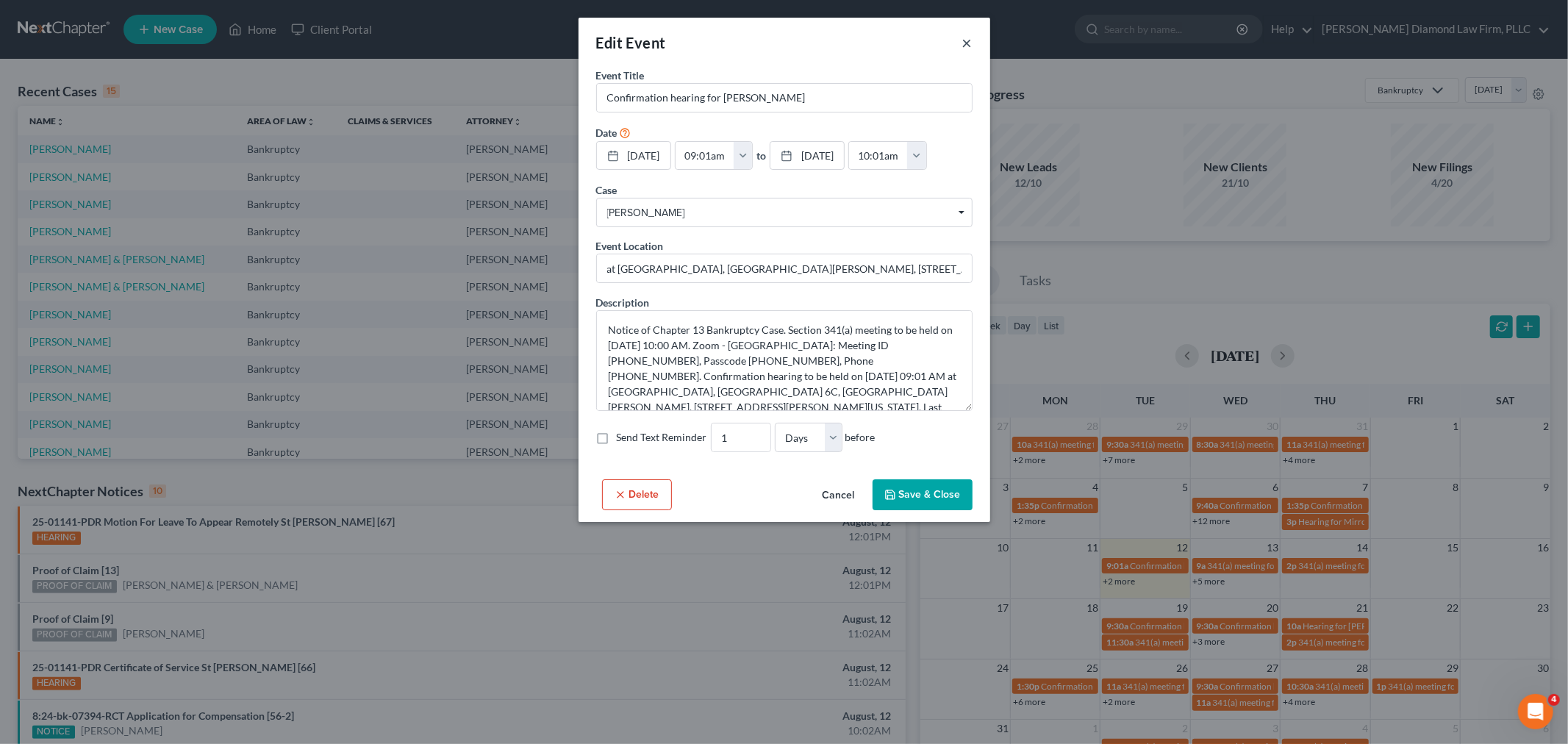
click at [967, 38] on button "×" at bounding box center [967, 42] width 10 height 18
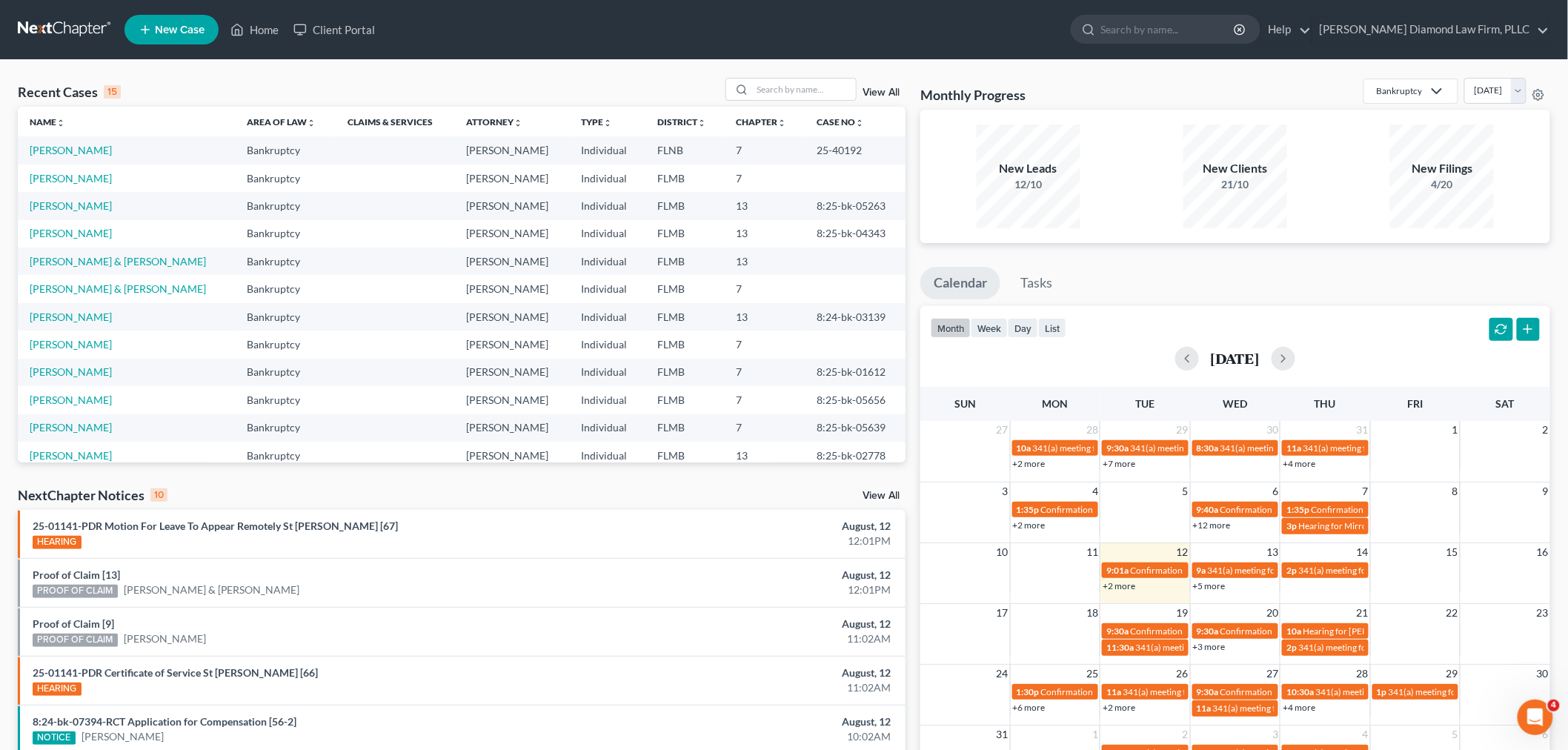
click at [1123, 585] on link "+2 more" at bounding box center [1119, 586] width 33 height 11
click at [782, 93] on input "search" at bounding box center [803, 89] width 104 height 22
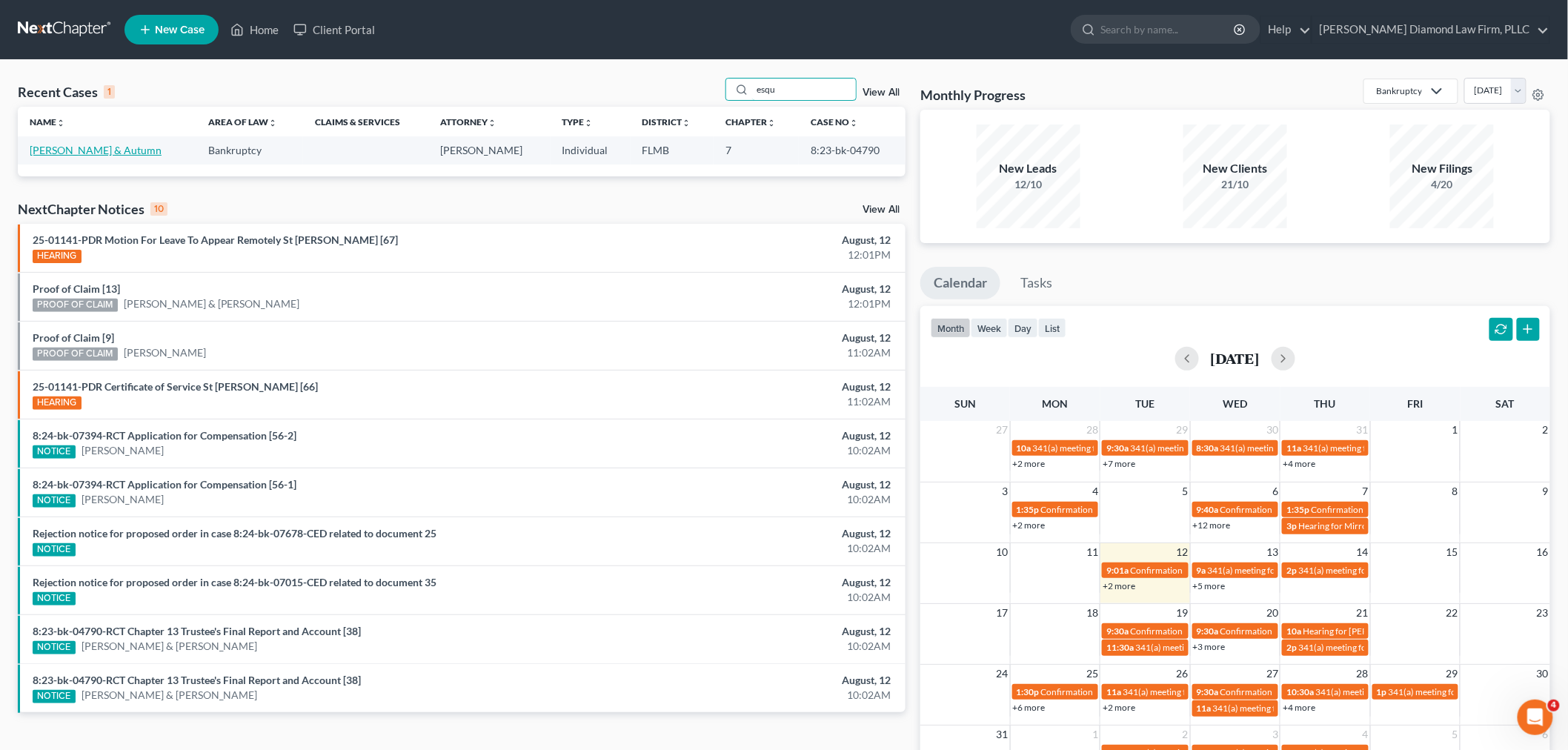
type input "esqu"
click at [95, 146] on link "Esquinaldo, Thomas & Autumn" at bounding box center [96, 150] width 132 height 13
select select "4"
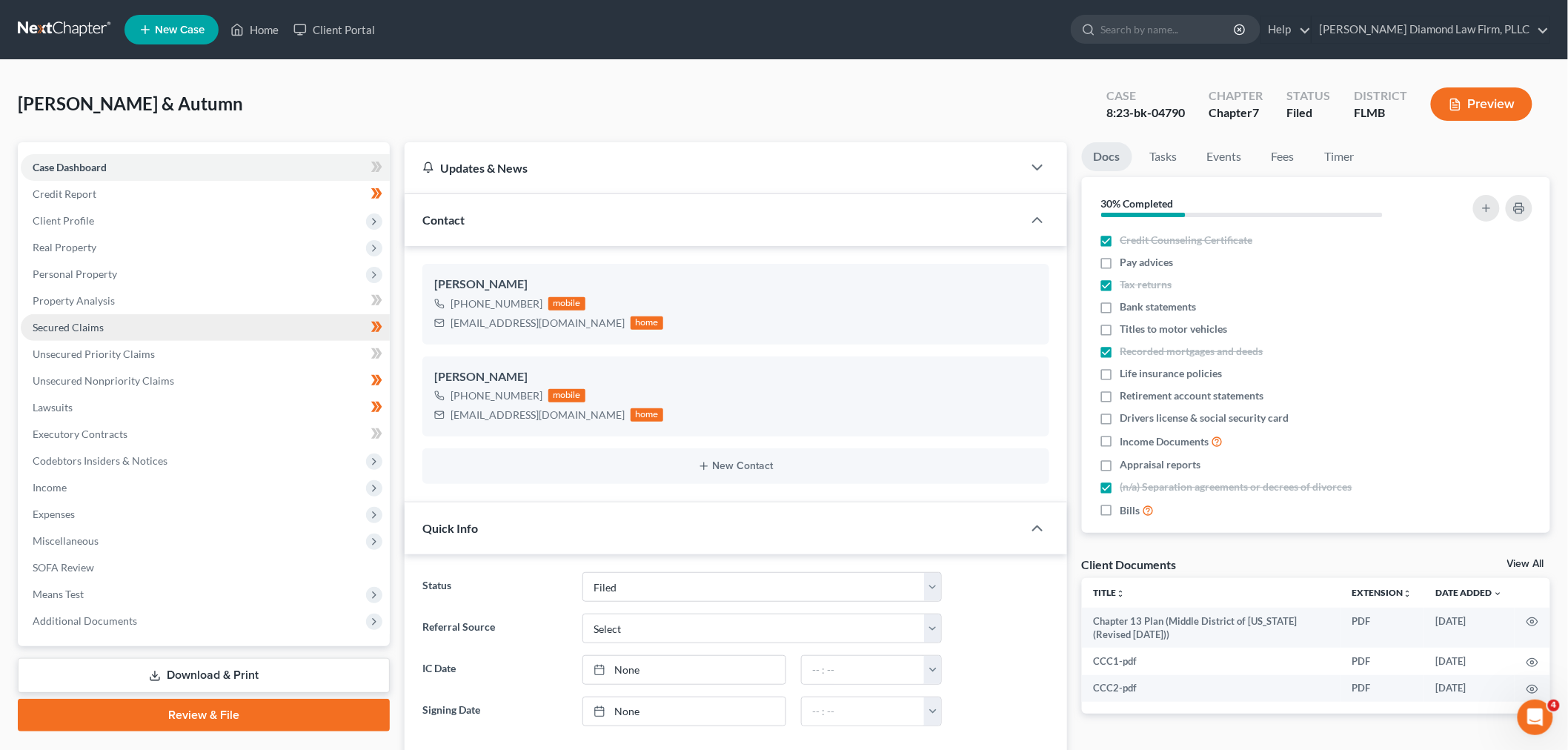
click at [113, 331] on link "Secured Claims" at bounding box center [205, 327] width 369 height 27
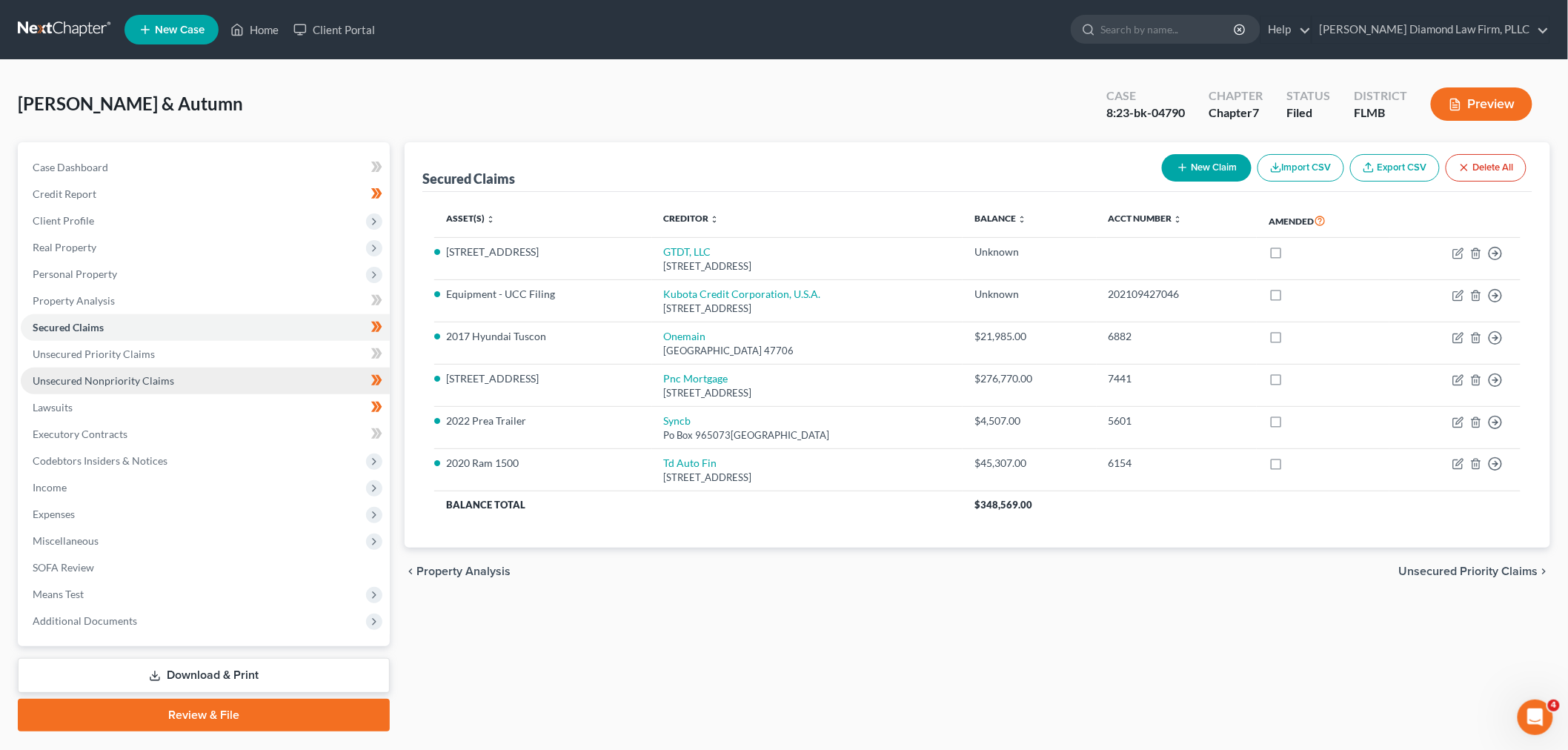
click at [146, 375] on span "Unsecured Nonpriority Claims" at bounding box center [104, 381] width 142 height 13
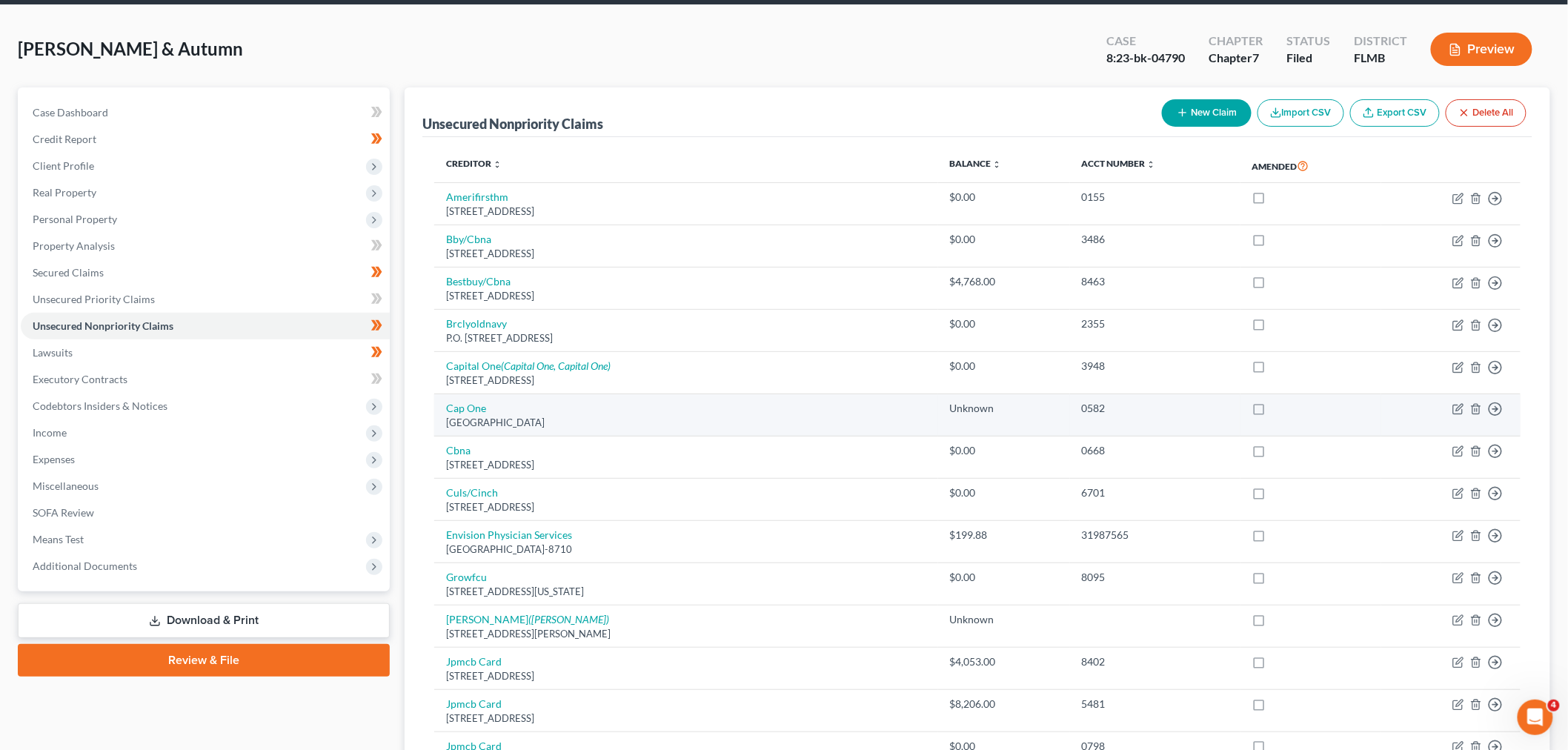
scroll to position [6, 0]
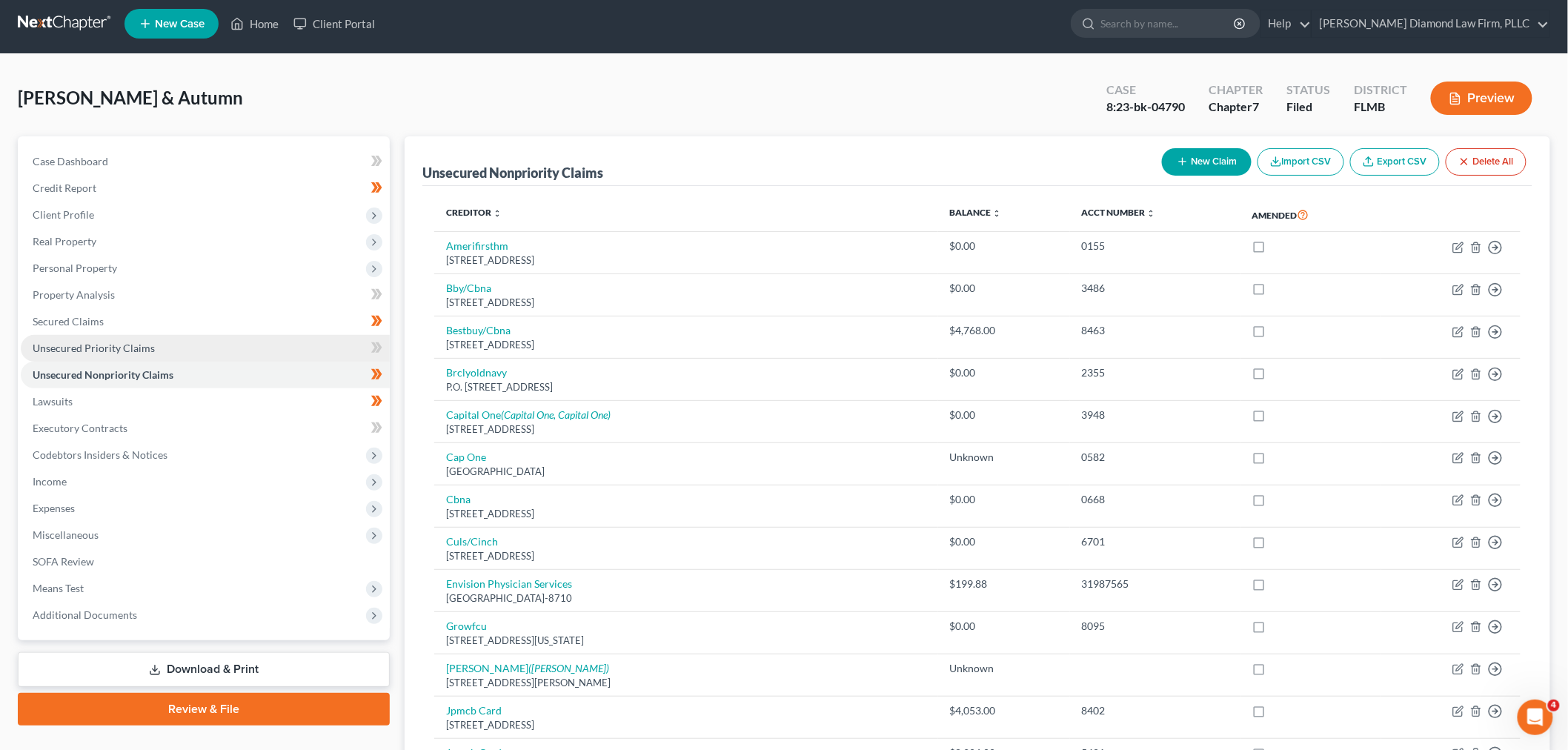
drag, startPoint x: 76, startPoint y: 349, endPoint x: 72, endPoint y: 340, distance: 9.8
click at [76, 349] on span "Unsecured Priority Claims" at bounding box center [94, 348] width 122 height 13
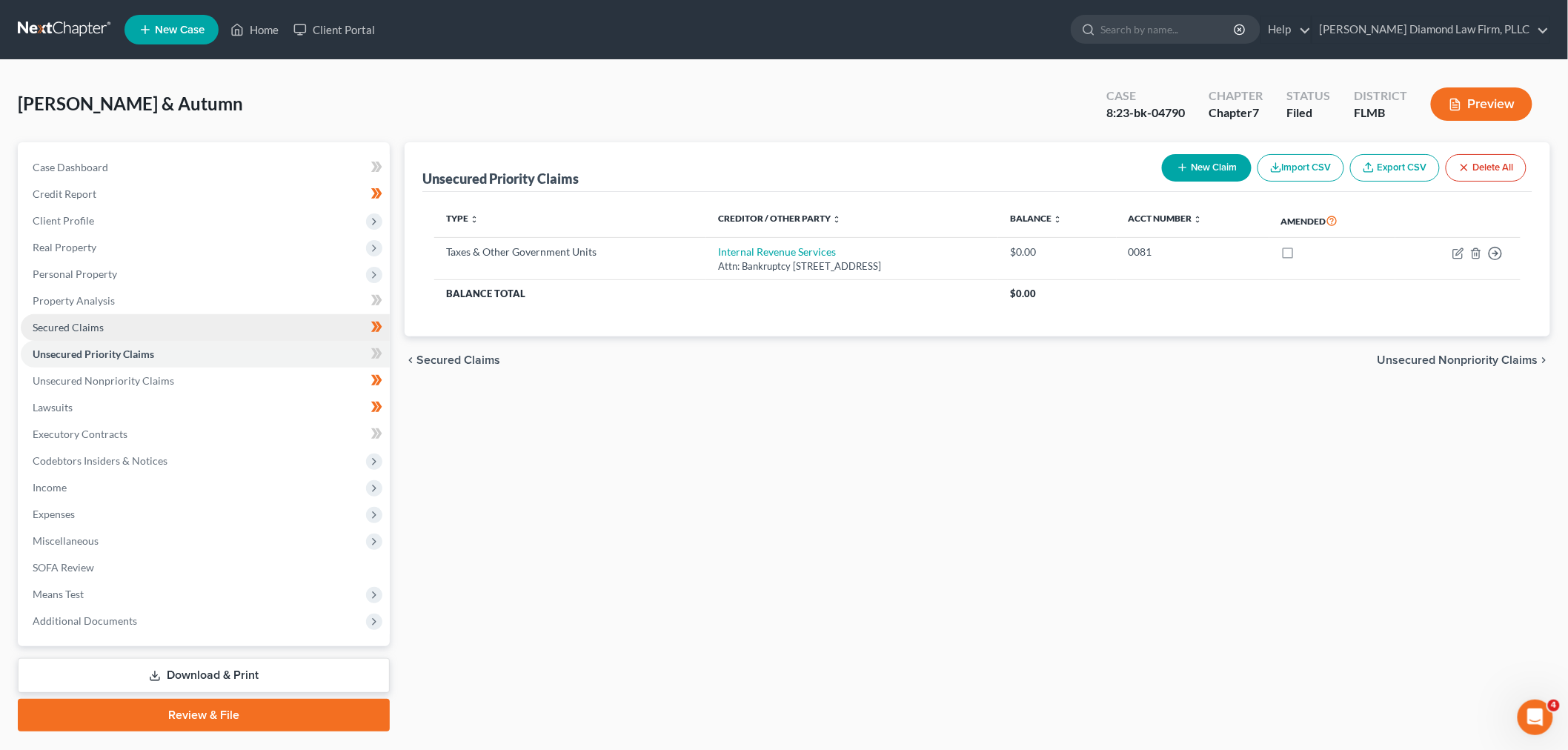
click at [70, 323] on span "Secured Claims" at bounding box center [68, 328] width 71 height 13
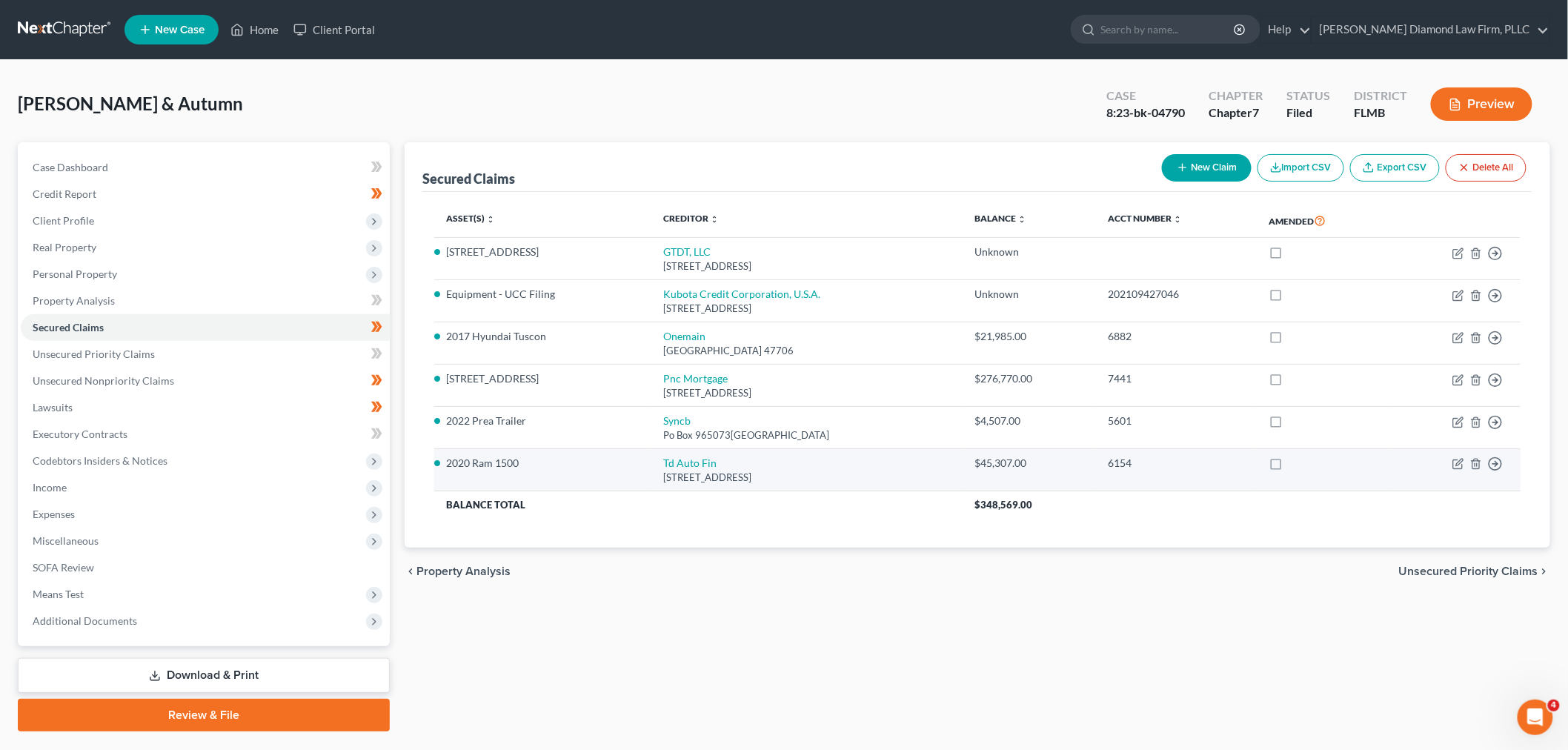
scroll to position [35, 0]
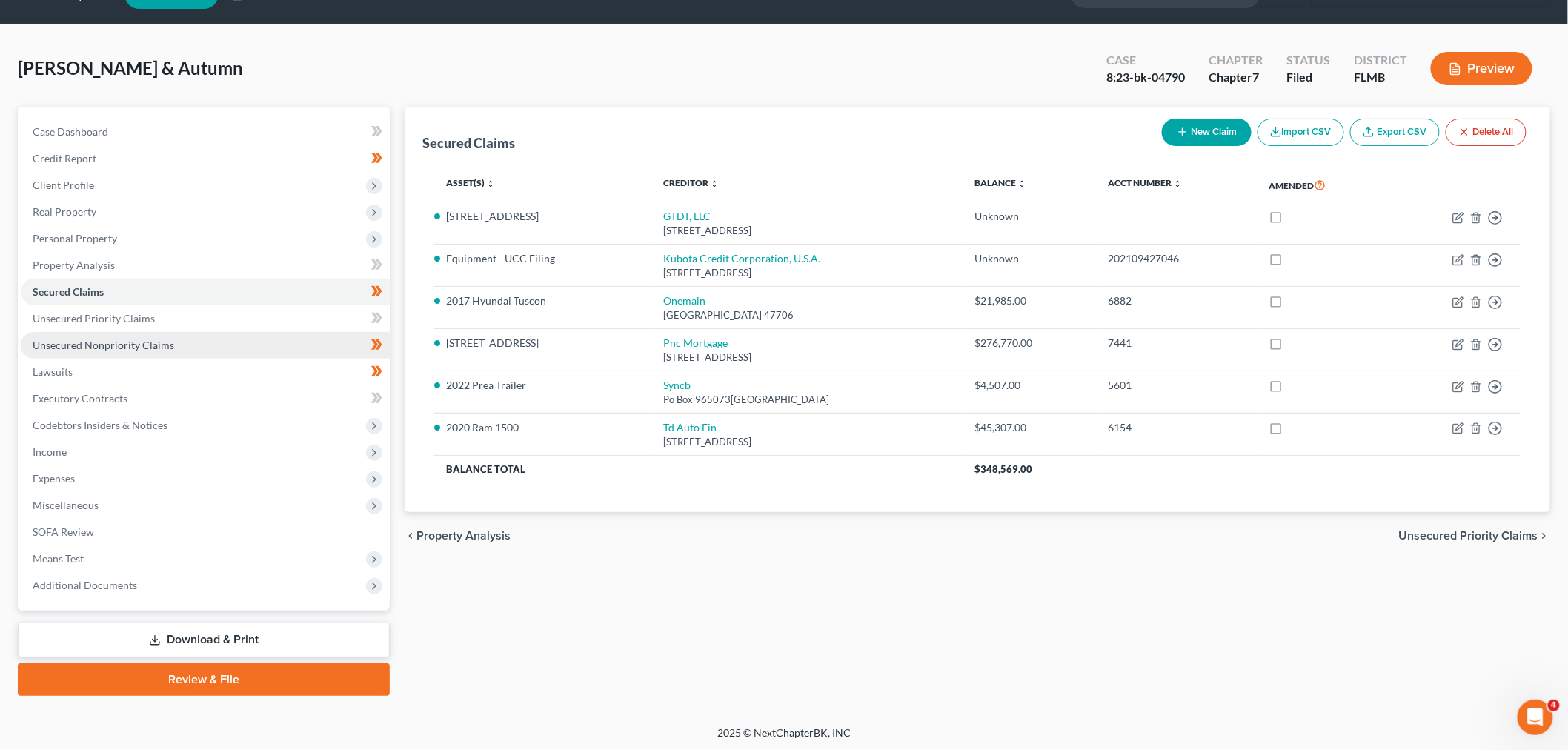
click at [105, 343] on span "Unsecured Nonpriority Claims" at bounding box center [104, 345] width 142 height 13
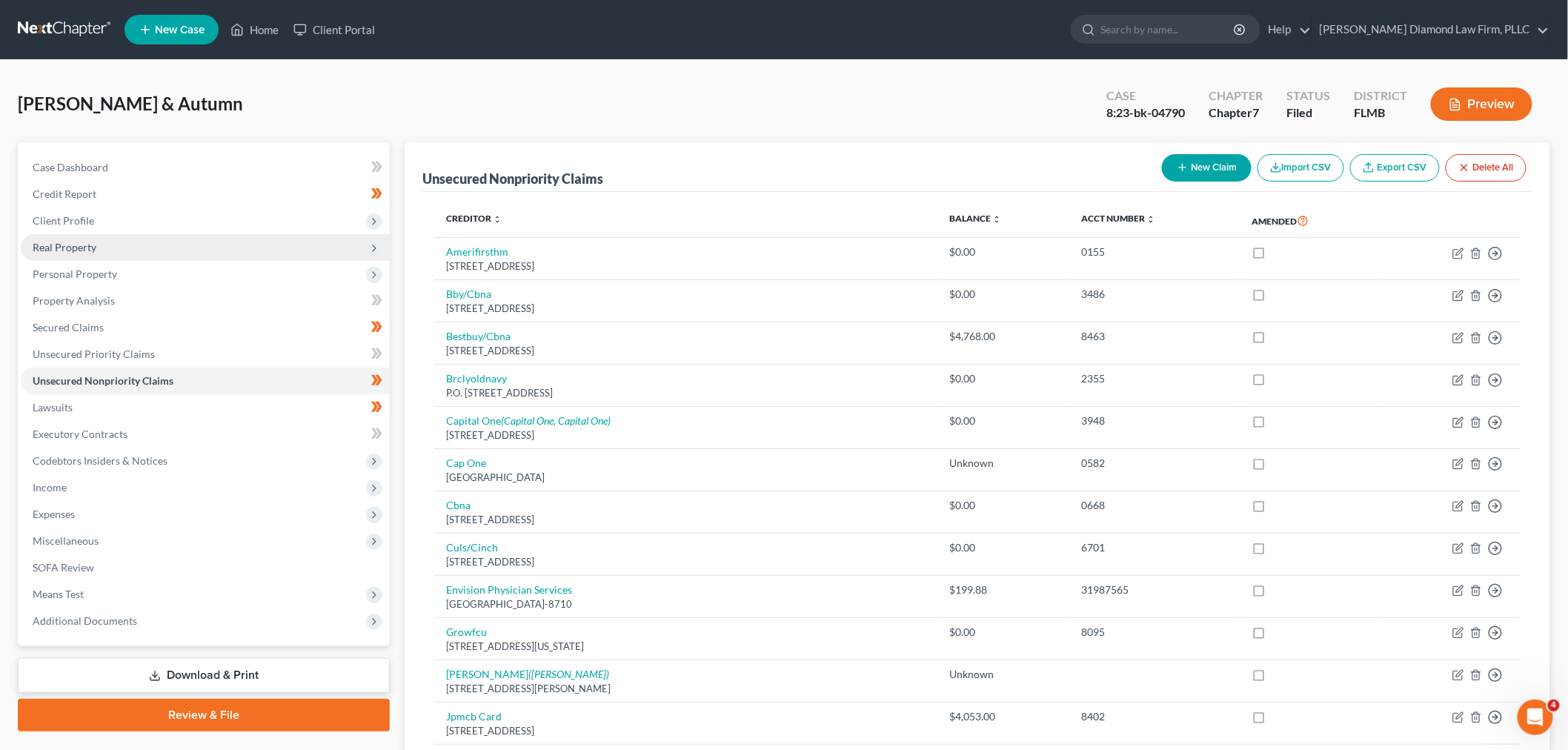
click at [109, 246] on span "Real Property" at bounding box center [205, 247] width 369 height 27
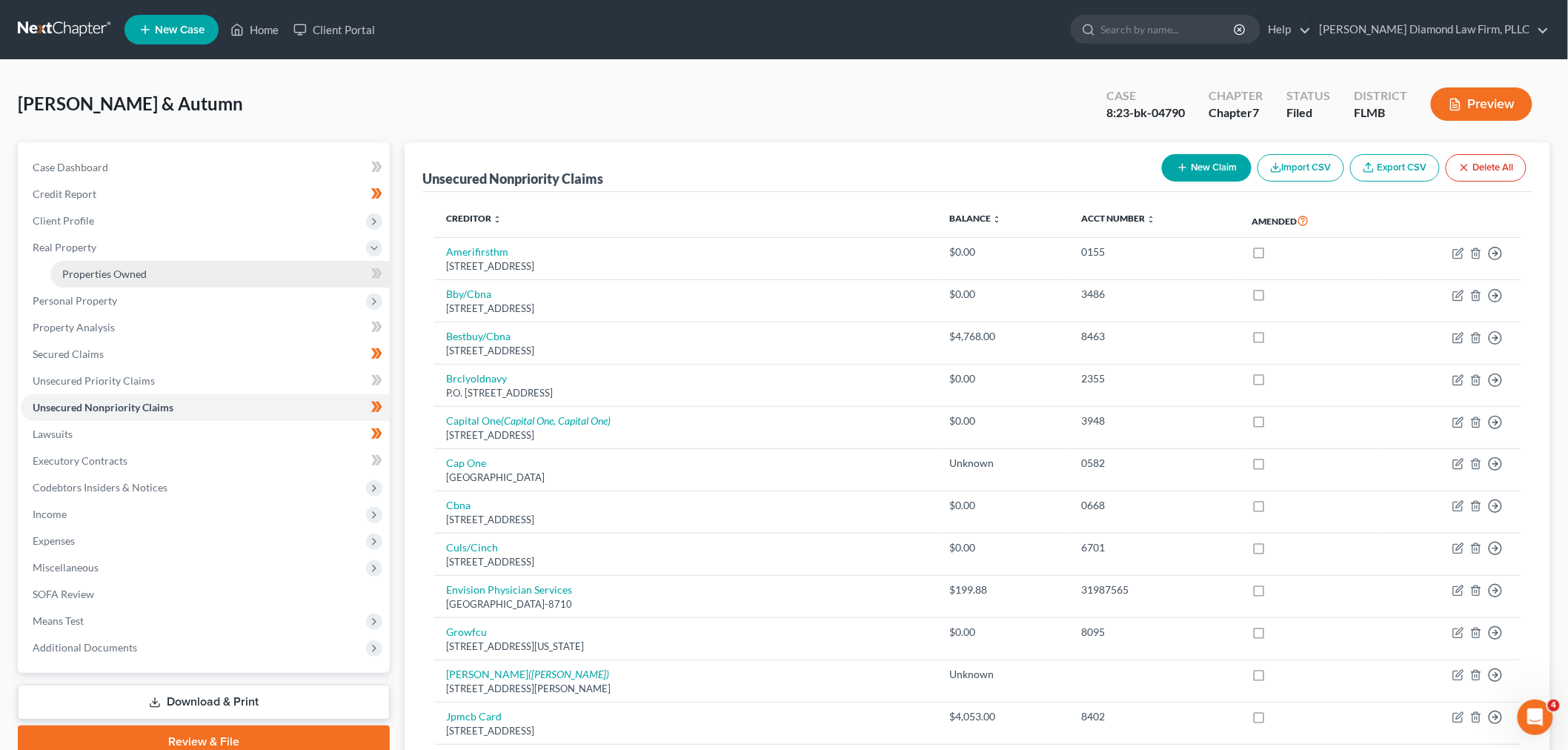
click at [117, 268] on span "Properties Owned" at bounding box center [104, 274] width 85 height 13
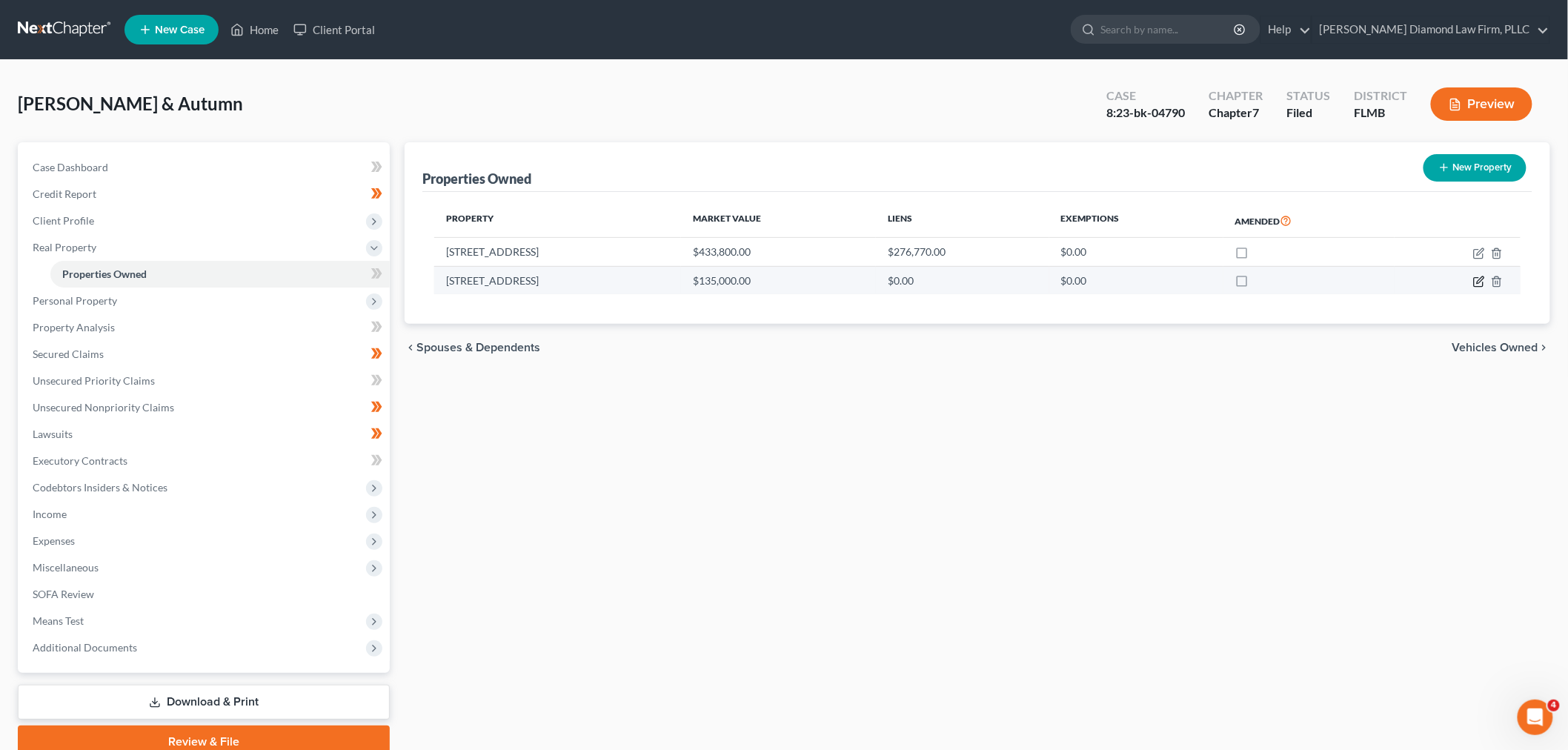
click at [1476, 285] on icon "button" at bounding box center [1478, 282] width 9 height 9
select select "9"
select select "3"
select select "0"
select select "9"
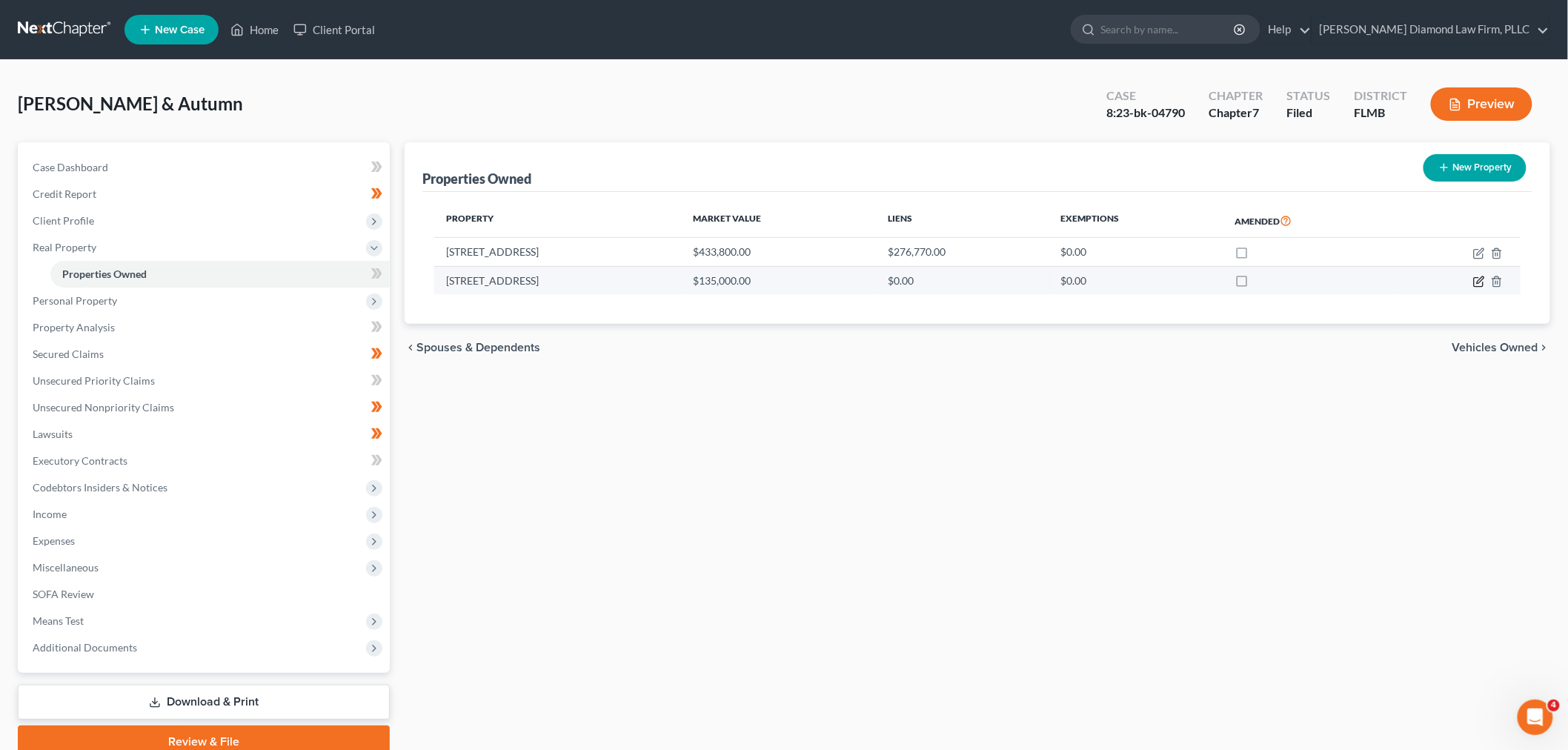
select select "3"
select select "0"
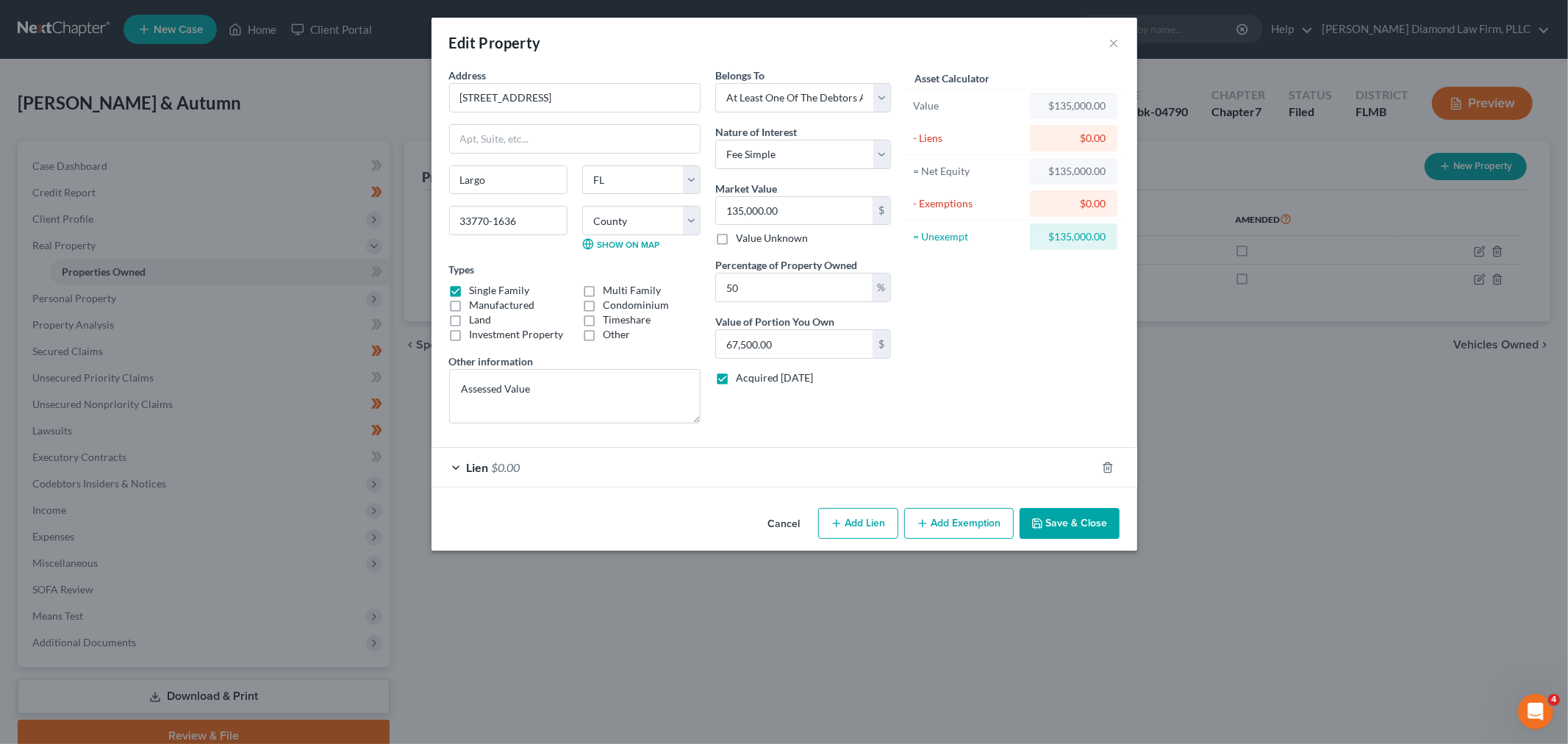
click at [666, 459] on div "Lien $0.00" at bounding box center [764, 467] width 665 height 39
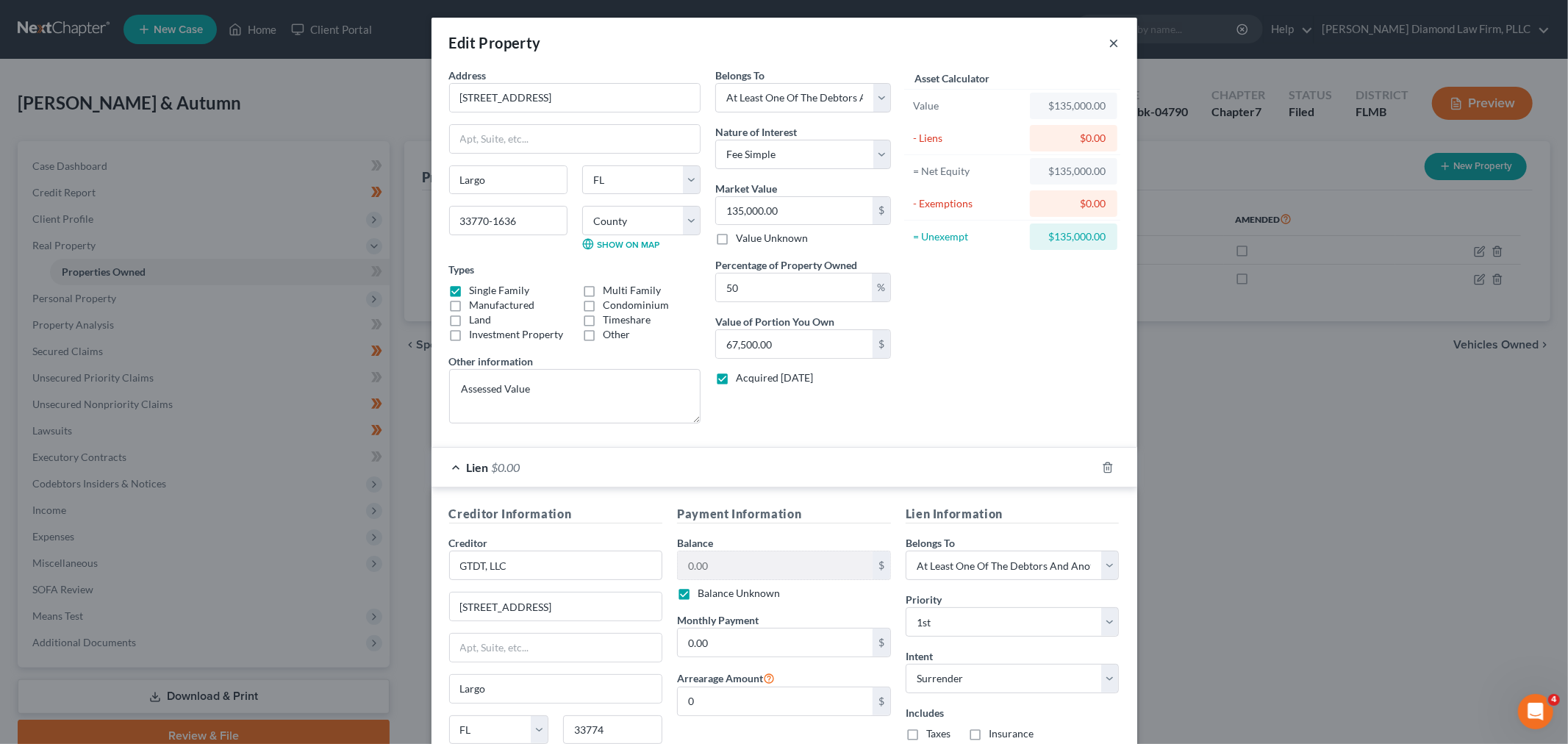
click at [1110, 42] on button "×" at bounding box center [1114, 42] width 10 height 18
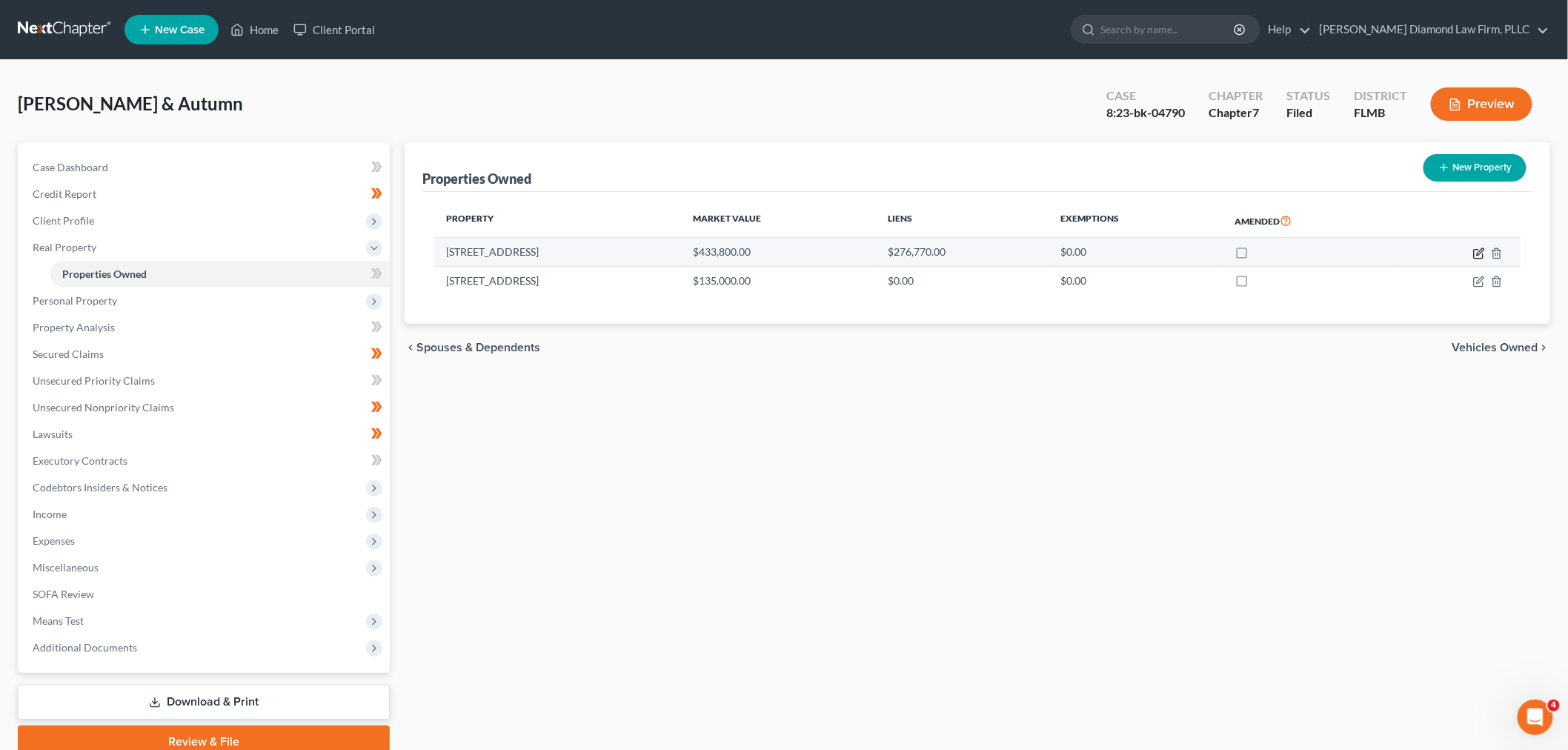
click at [1479, 250] on icon "button" at bounding box center [1479, 251] width 6 height 6
select select "9"
select select "51"
select select "2"
select select "0"
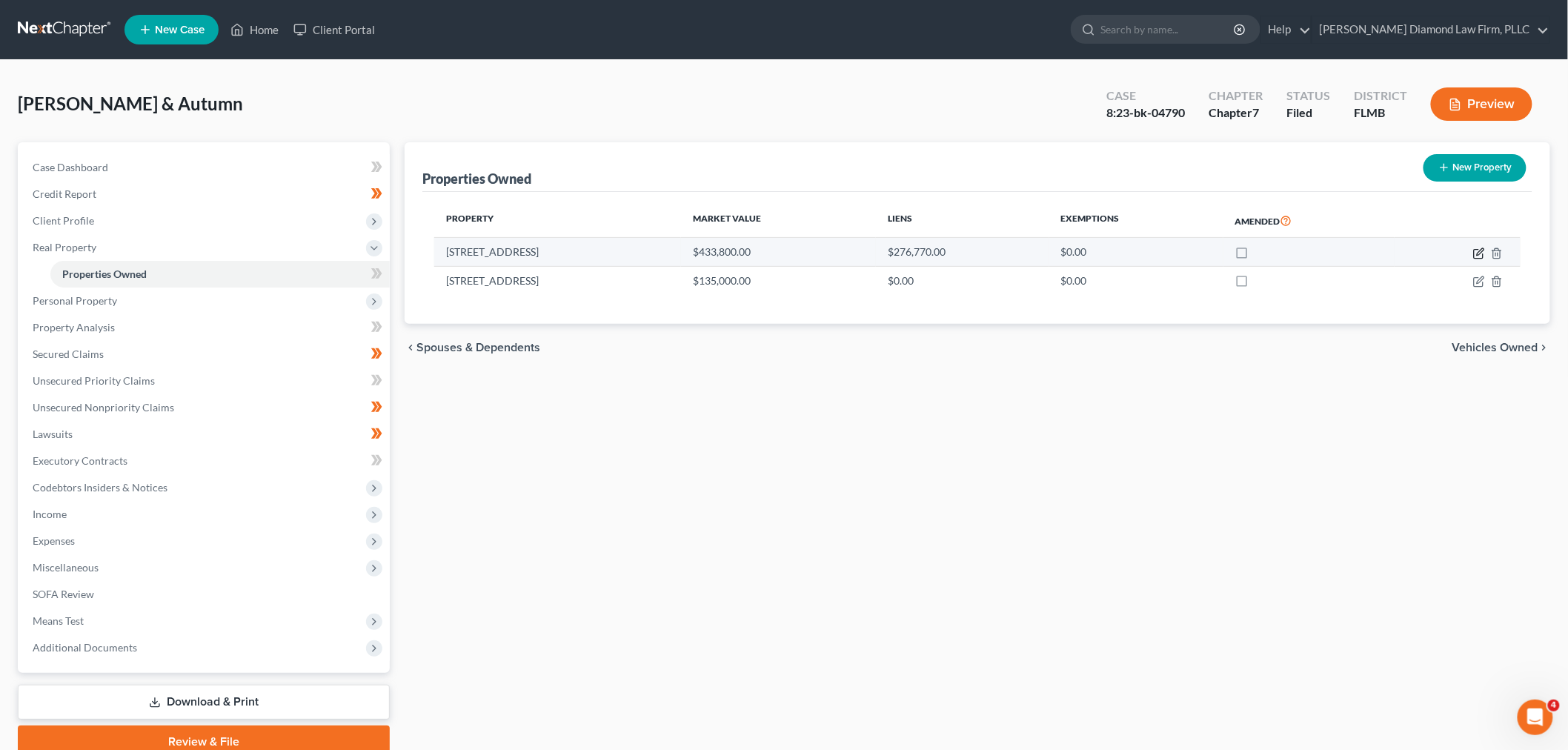
select select "36"
select select "2"
select select "0"
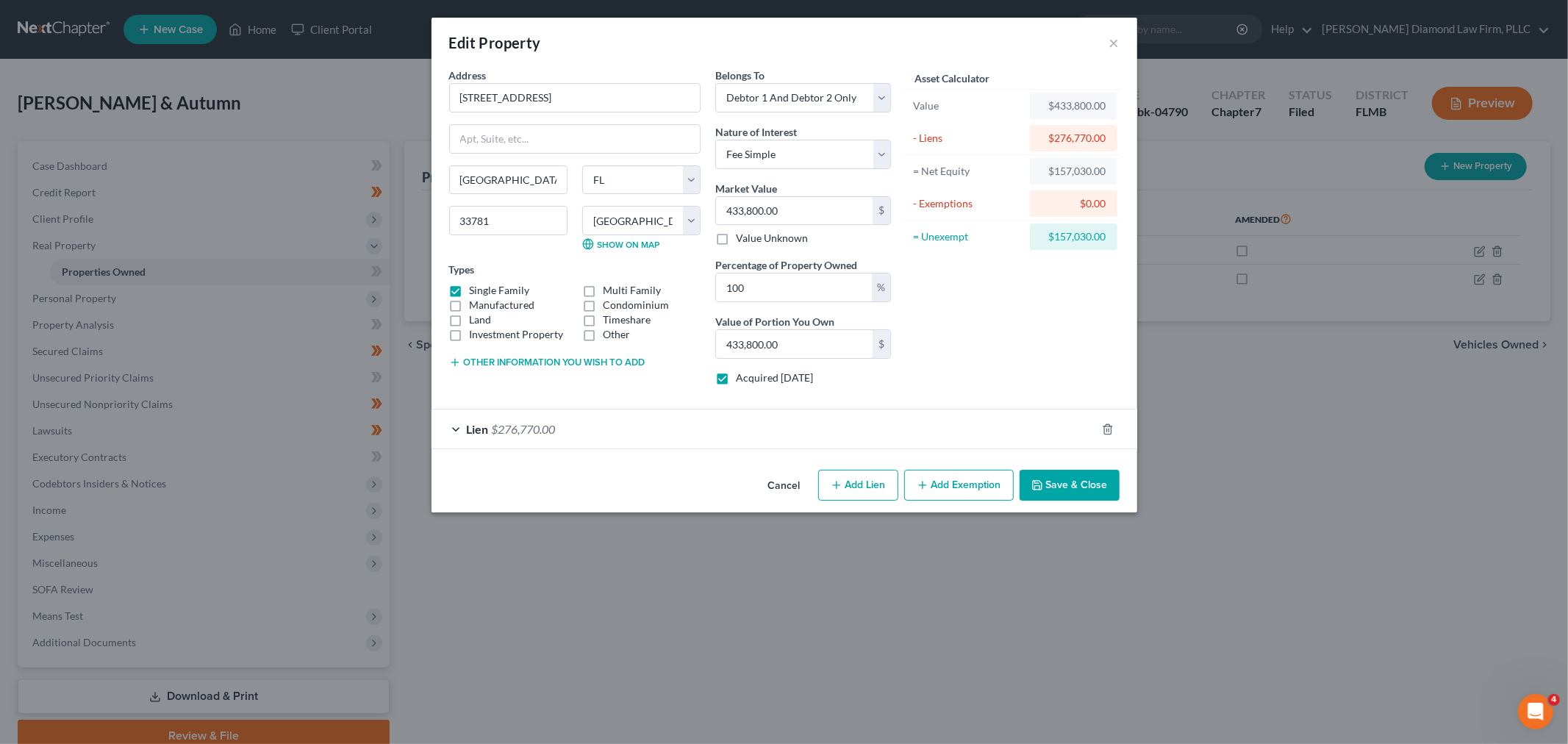
click at [612, 421] on div "Lien $276,770.00" at bounding box center [764, 429] width 665 height 39
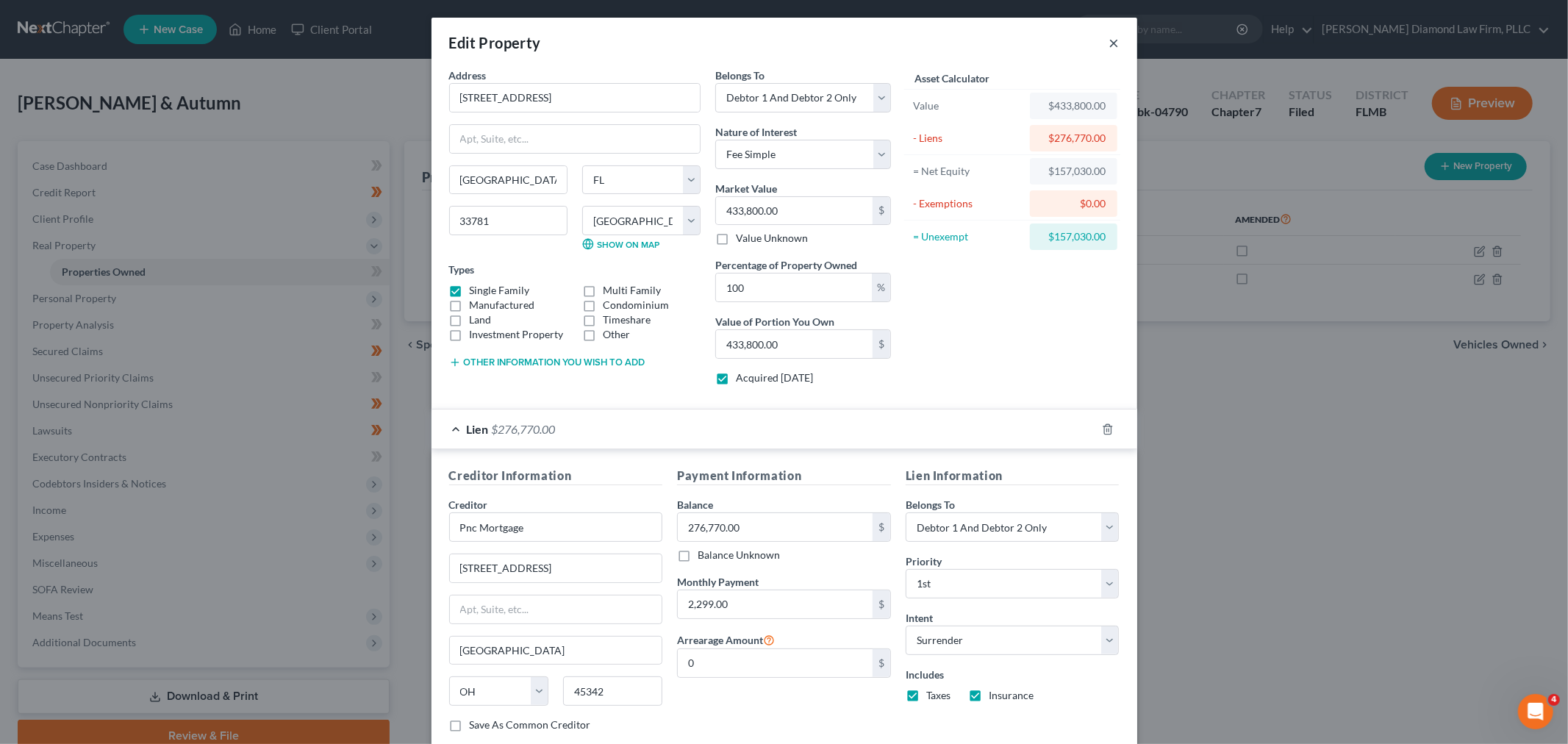
click at [1110, 49] on button "×" at bounding box center [1114, 42] width 10 height 18
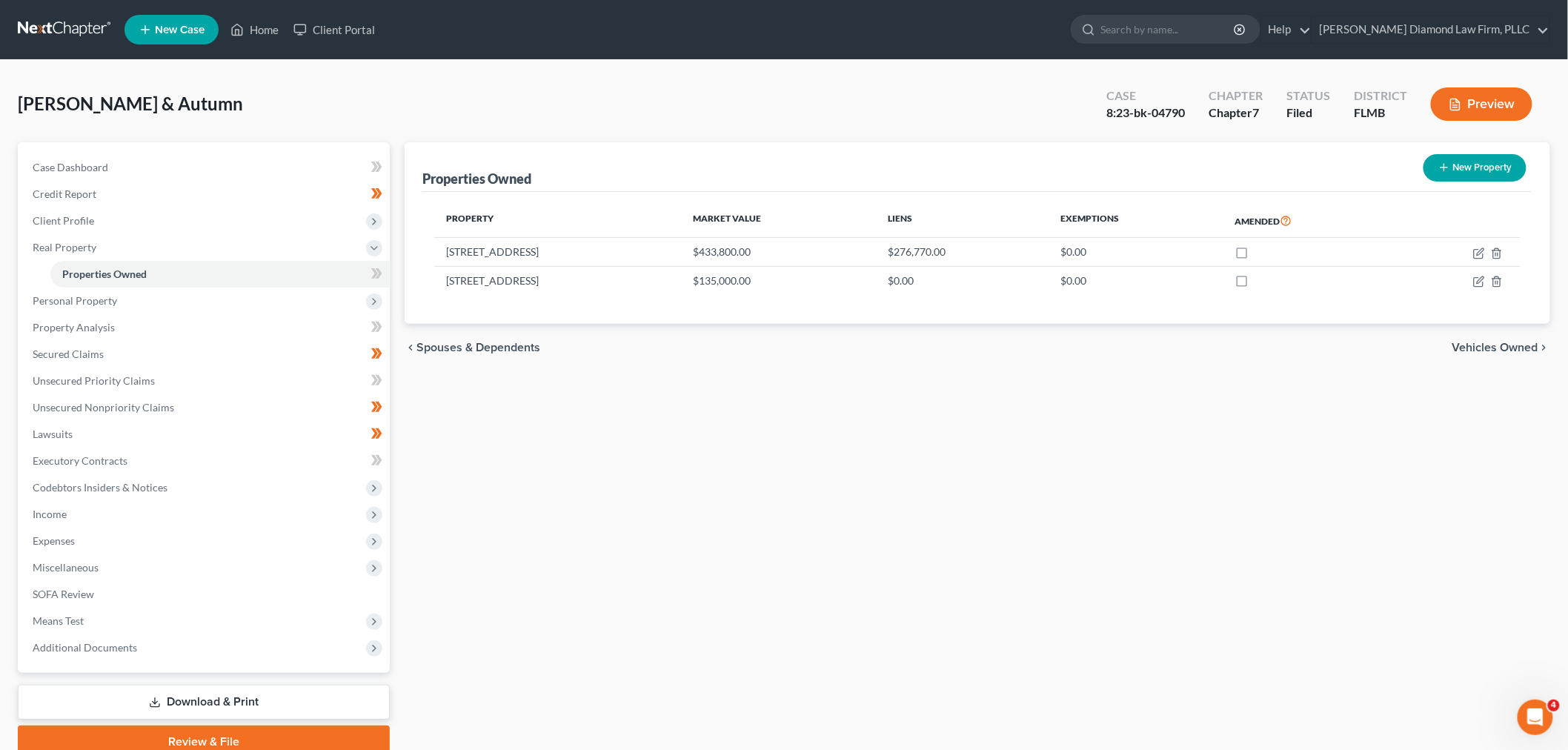
click at [51, 39] on link at bounding box center [65, 29] width 95 height 27
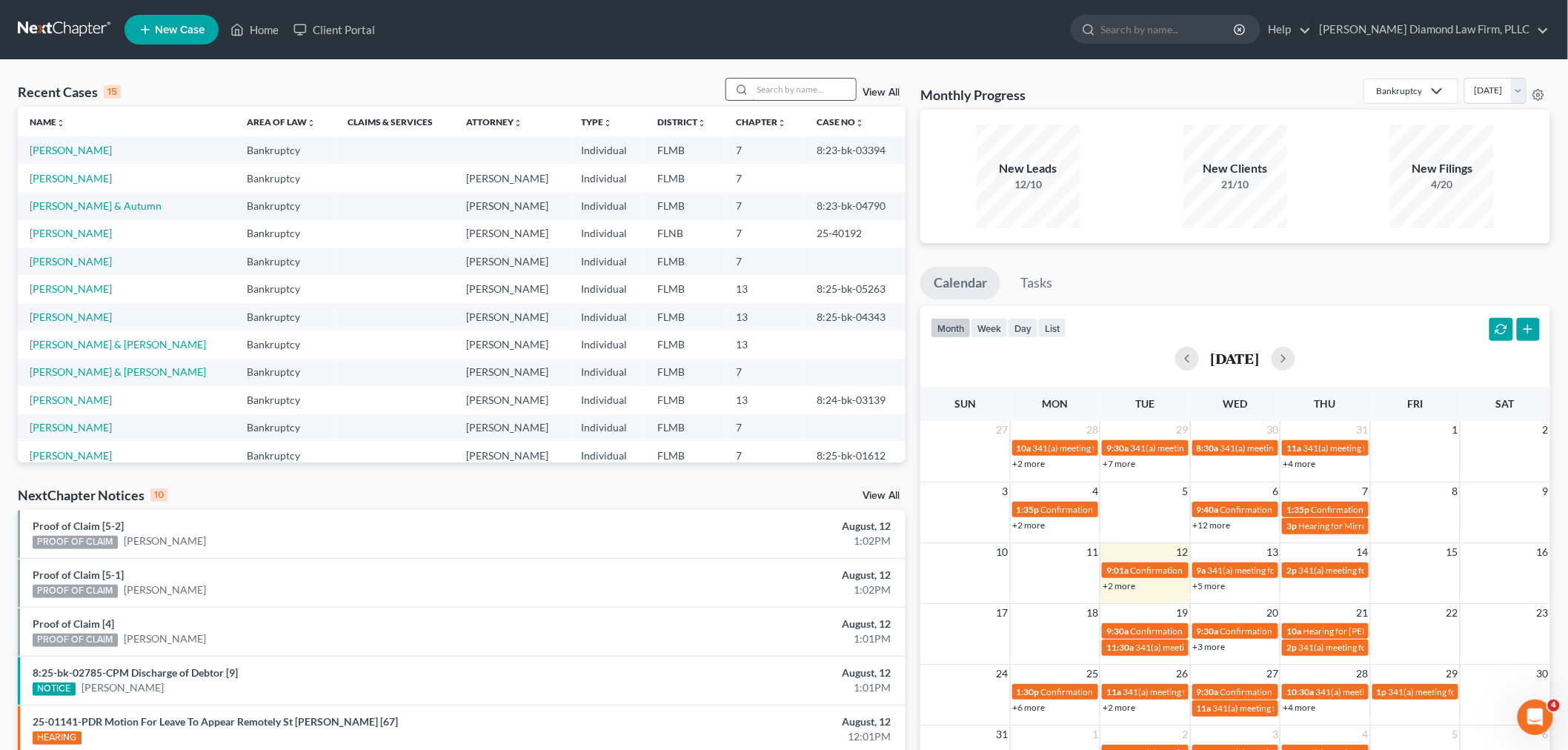
drag, startPoint x: 798, startPoint y: 89, endPoint x: 778, endPoint y: 88, distance: 20.0
click at [798, 89] on input "search" at bounding box center [803, 89] width 104 height 22
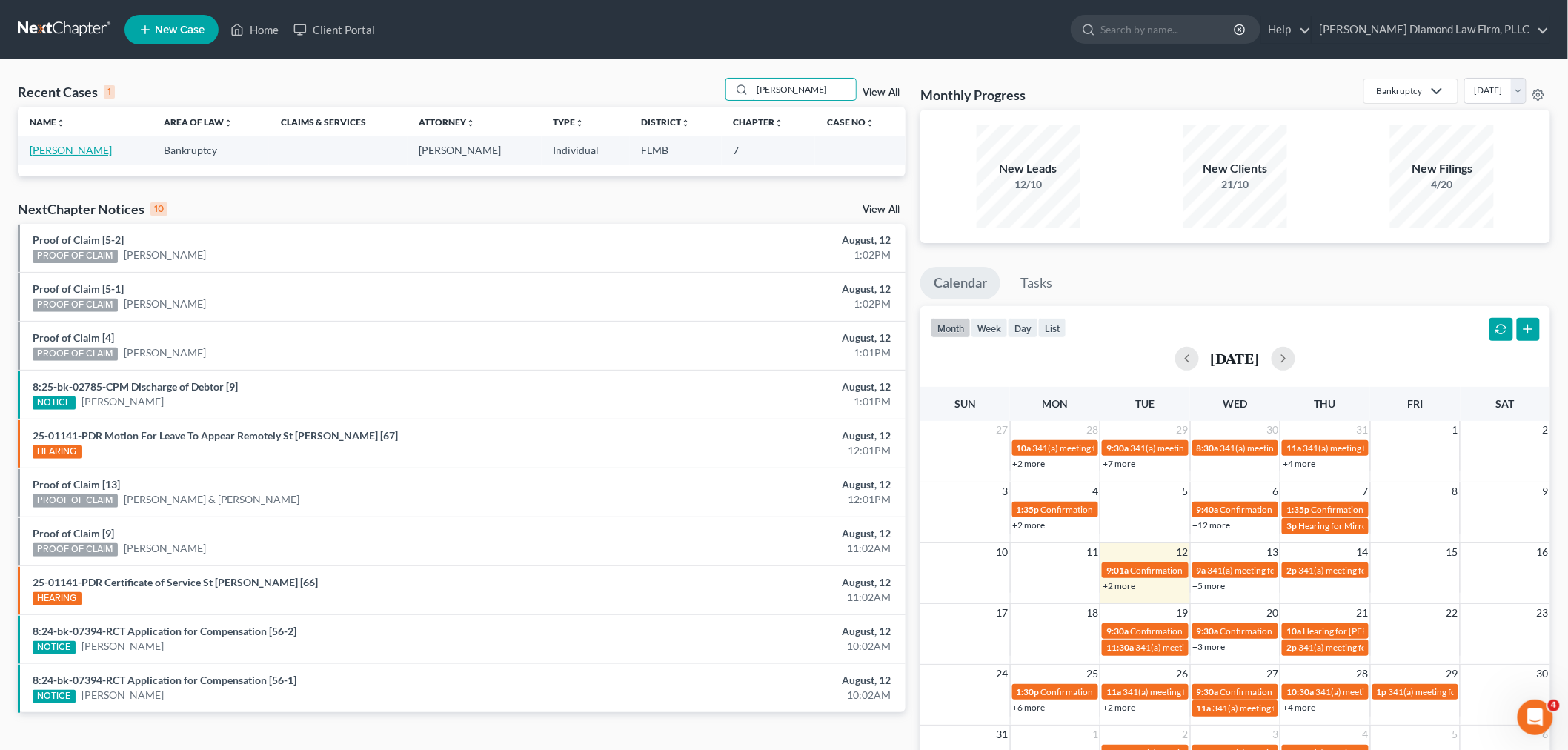
type input "zijad"
click at [56, 151] on link "[PERSON_NAME]" at bounding box center [71, 150] width 82 height 13
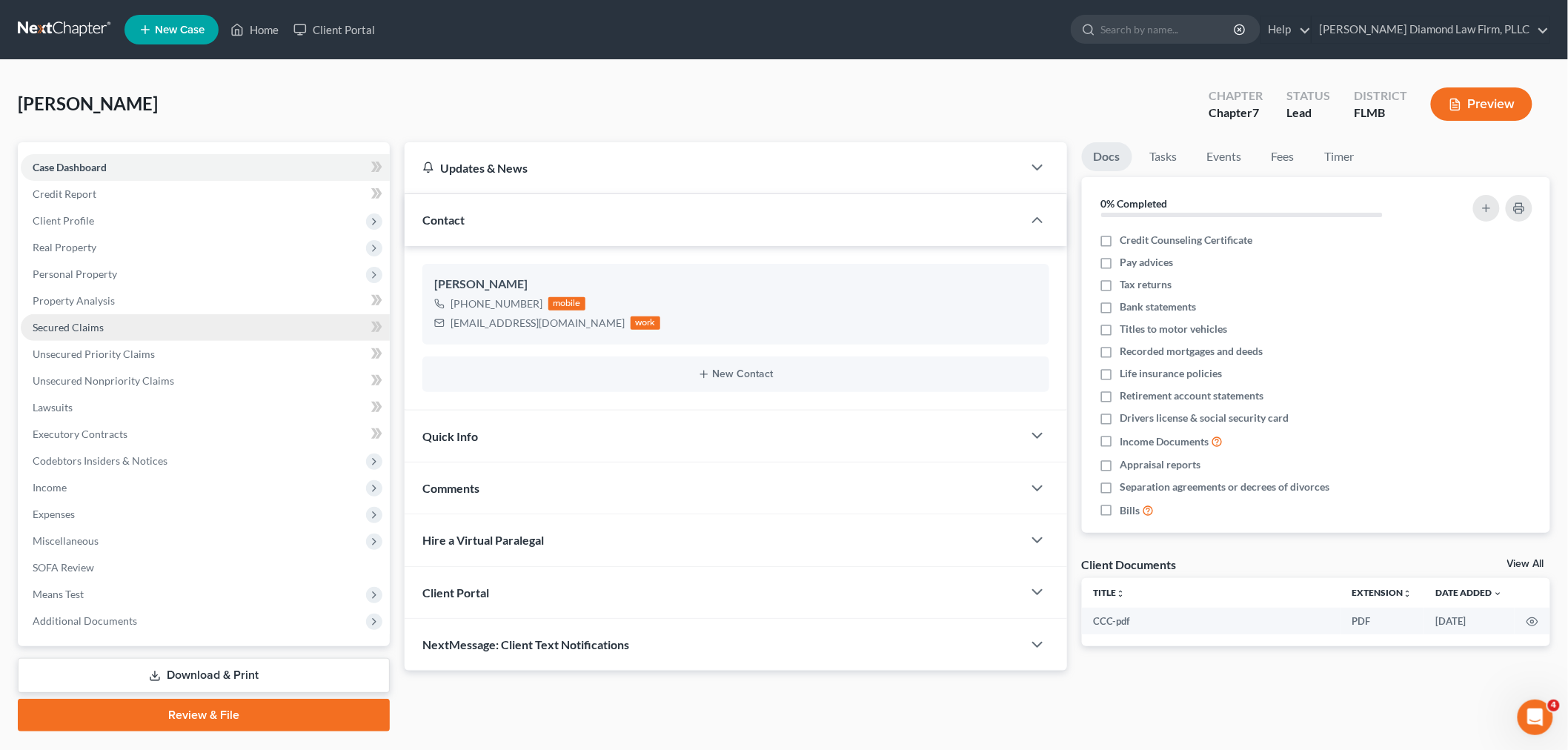
click at [86, 330] on span "Secured Claims" at bounding box center [68, 328] width 71 height 13
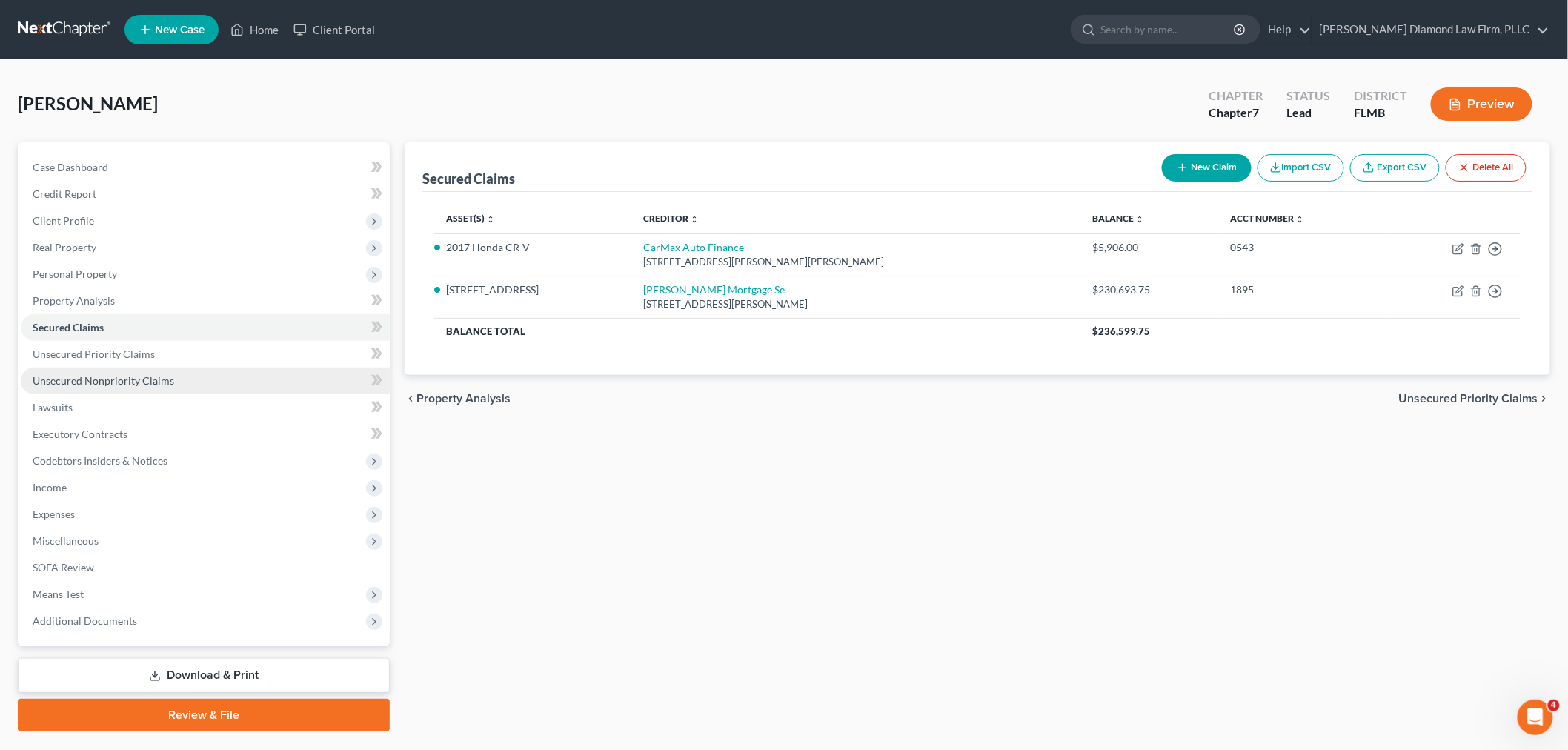
click at [143, 382] on span "Unsecured Nonpriority Claims" at bounding box center [104, 381] width 142 height 13
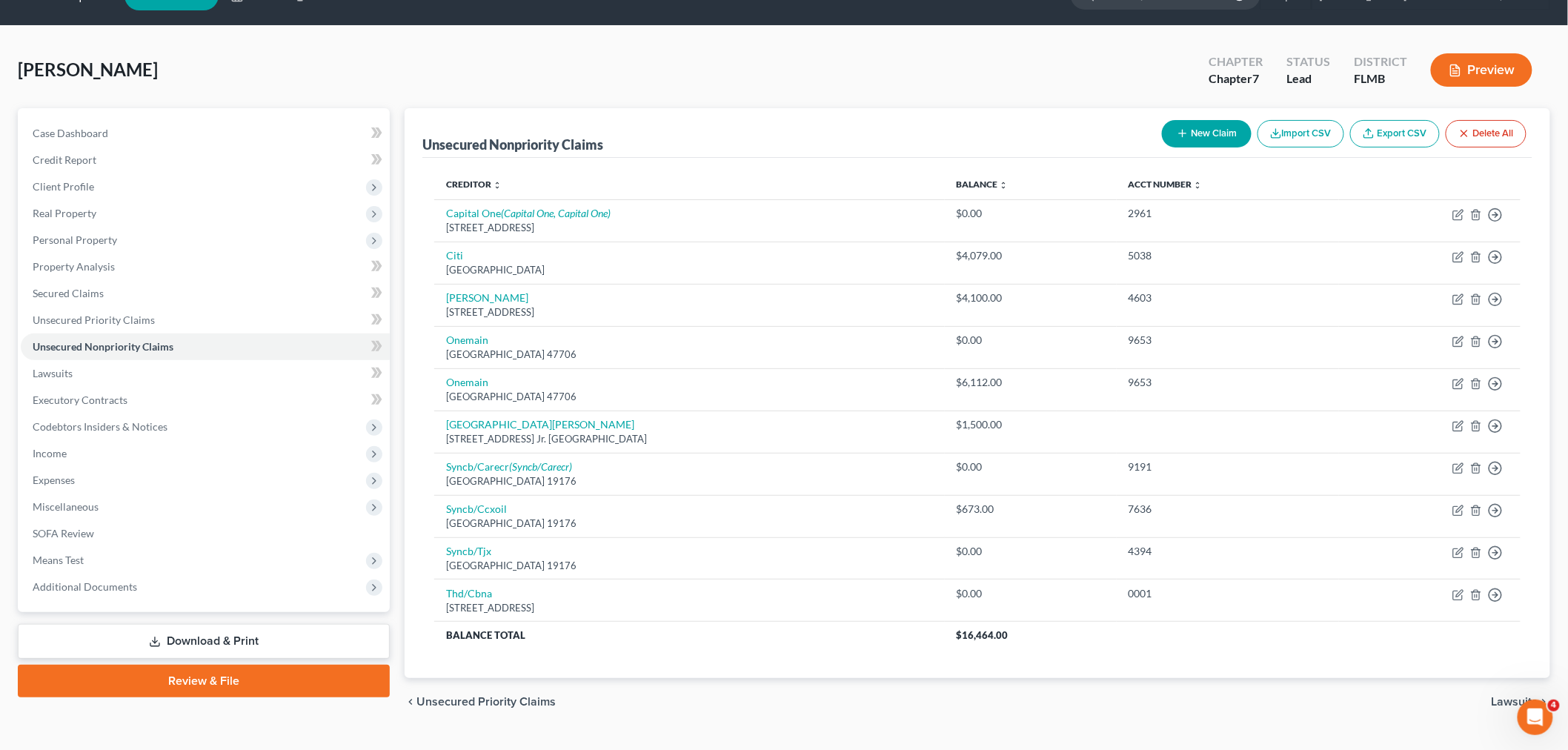
scroll to position [67, 0]
